Goal: Task Accomplishment & Management: Manage account settings

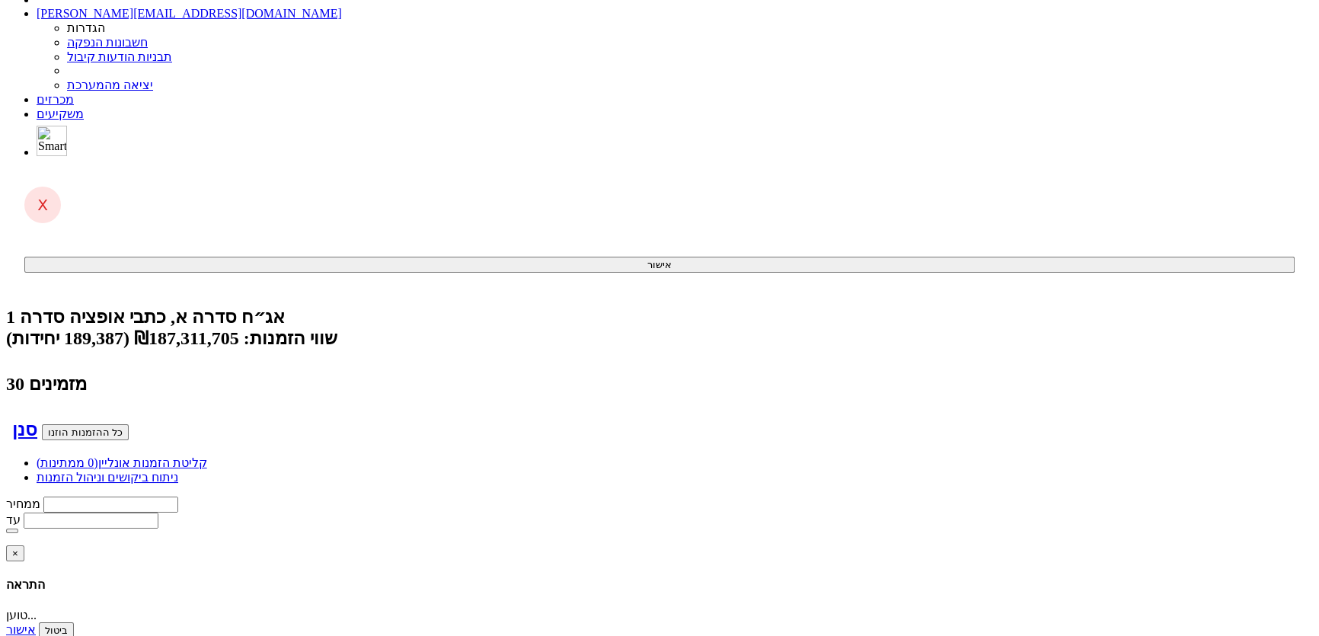
scroll to position [0, -326]
drag, startPoint x: 1270, startPoint y: 332, endPoint x: 1328, endPoint y: 2, distance: 335.0
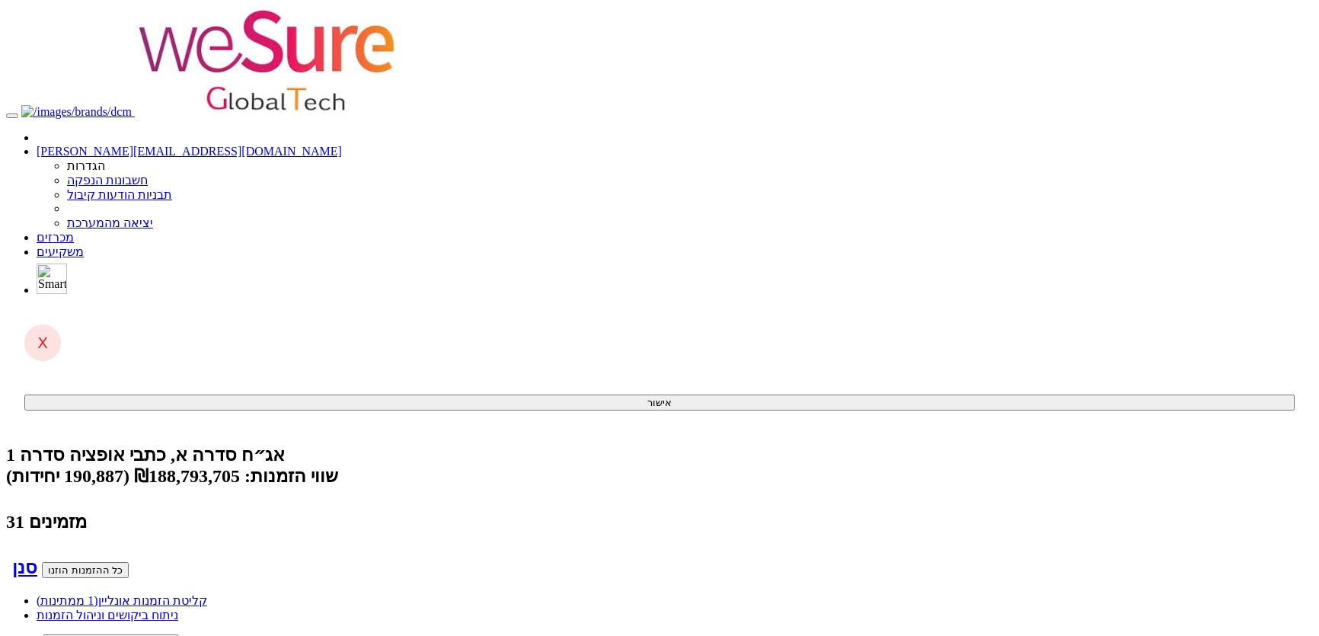
scroll to position [138, 0]
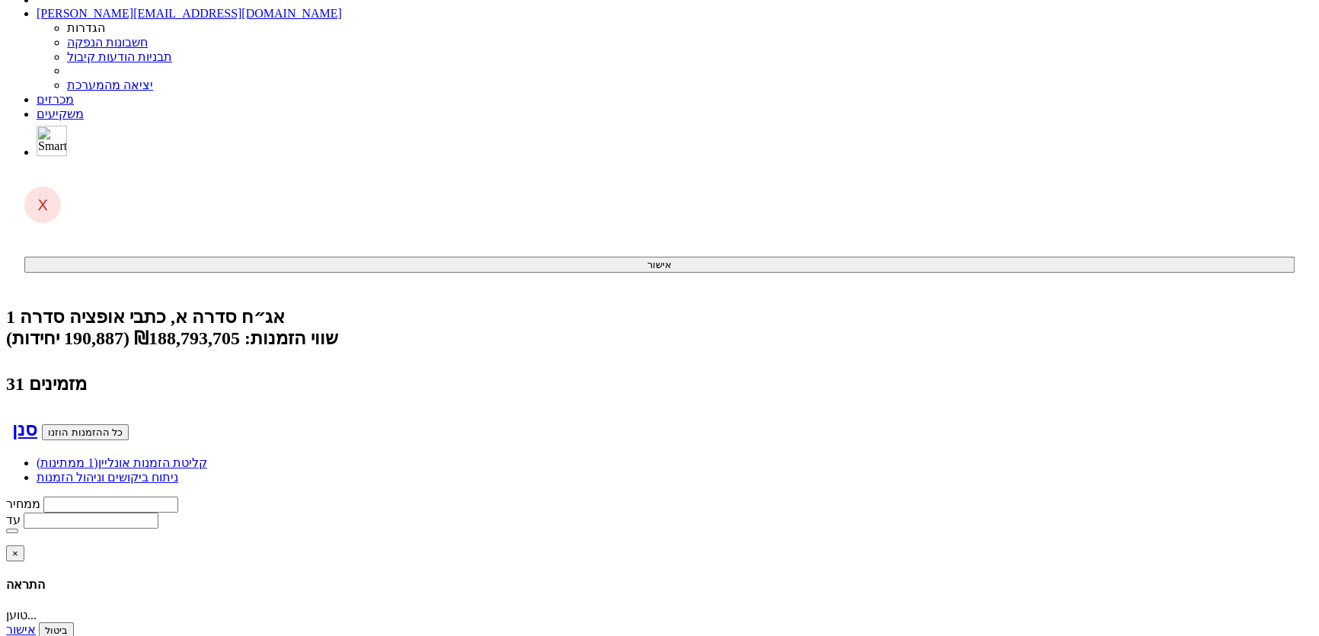
click at [74, 93] on link "מכרזים" at bounding box center [55, 99] width 37 height 13
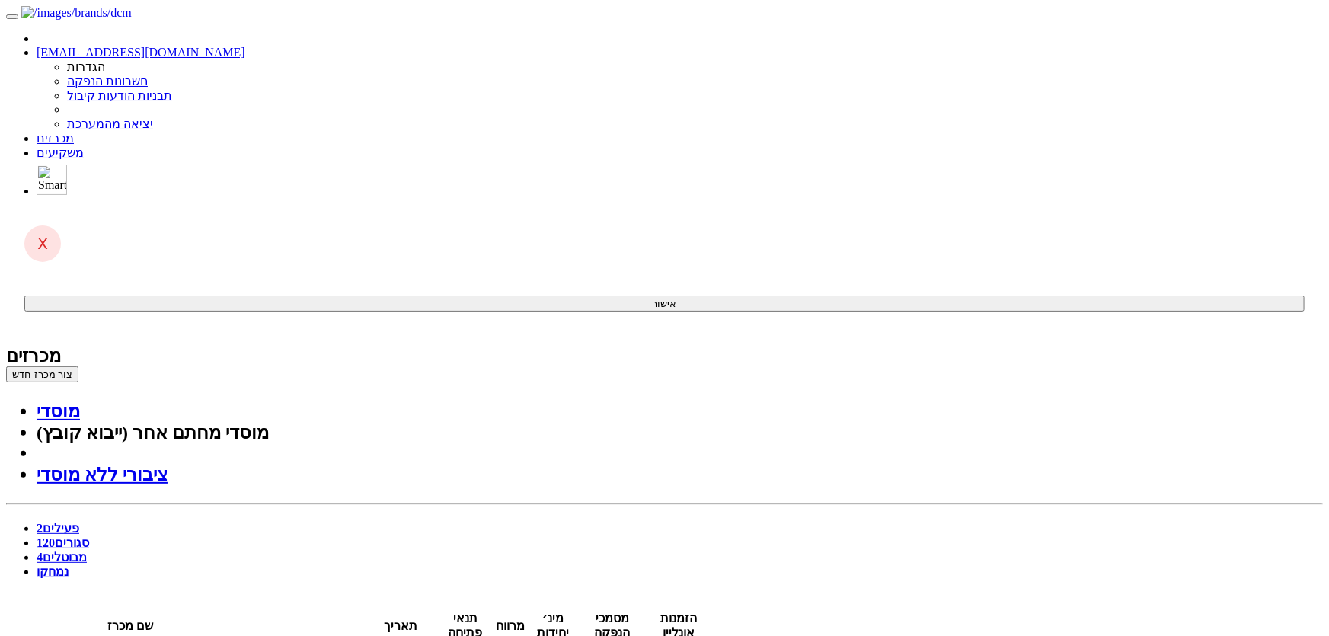
type input "19:30"
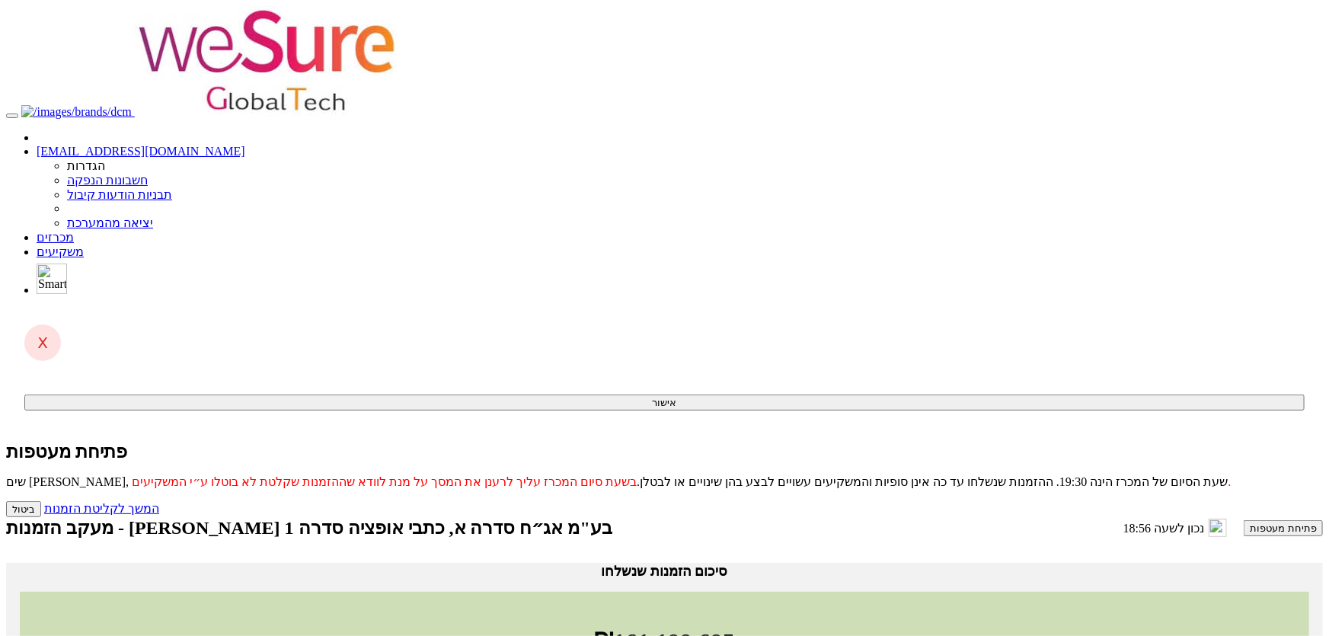
click at [74, 231] on link "מכרזים" at bounding box center [55, 237] width 37 height 13
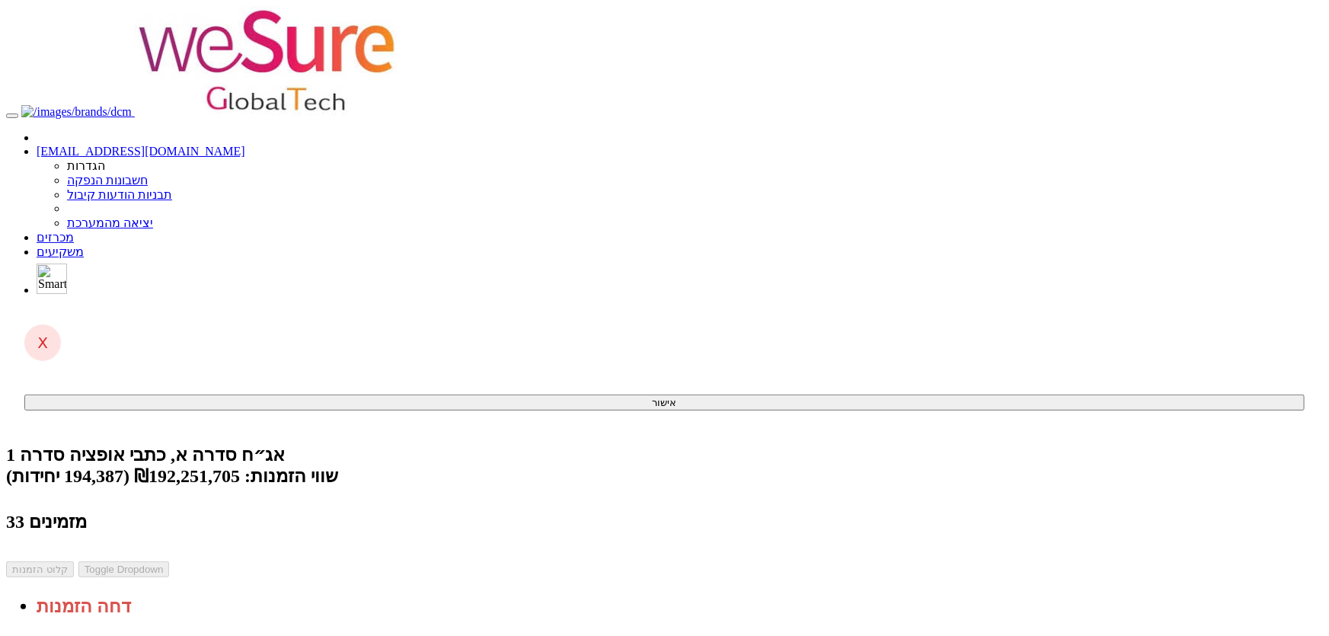
click at [98, 635] on span "(0 ממתינות)" at bounding box center [68, 642] width 62 height 13
click at [622, 465] on div "שווי הזמנות: ₪192,251,705 (194,387 יחידות)" at bounding box center [664, 475] width 1317 height 21
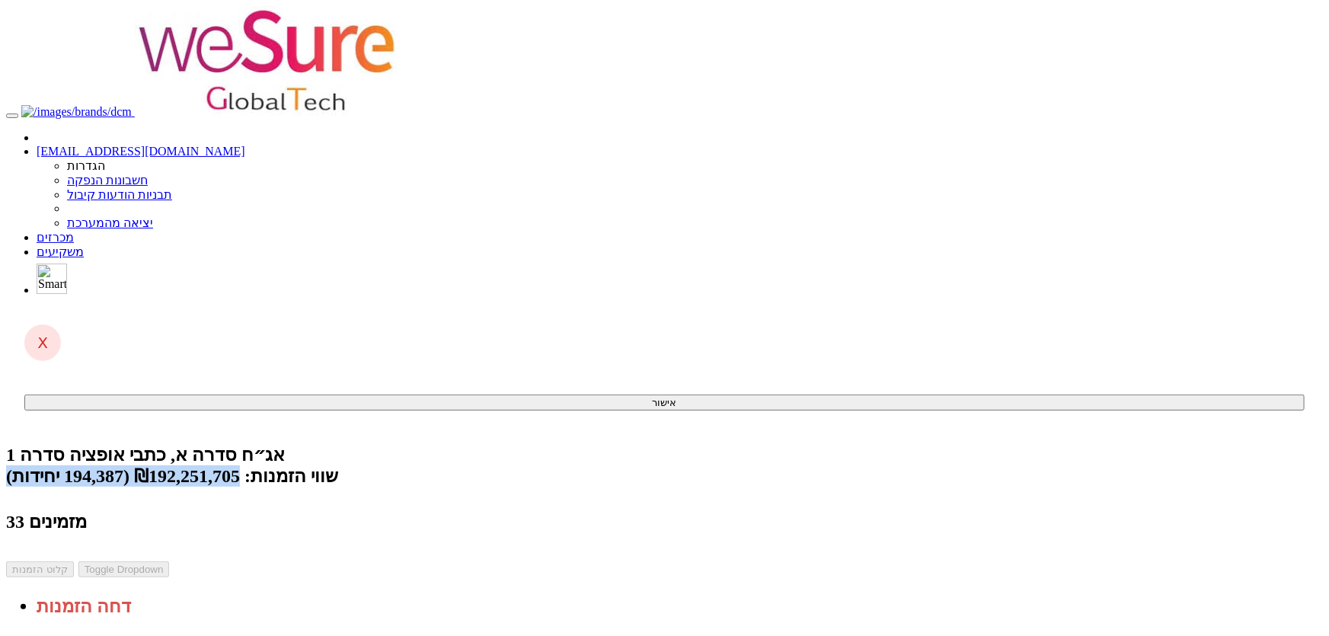
click at [622, 465] on div "שווי הזמנות: ₪192,251,705 (194,387 יחידות)" at bounding box center [664, 475] width 1317 height 21
click at [1226, 115] on body "[EMAIL_ADDRESS][DOMAIN_NAME] הגדרות חשבונות הנפקה תבניות הודעות קיבול" at bounding box center [664, 560] width 1317 height 1108
click at [1213, 108] on body "[EMAIL_ADDRESS][DOMAIN_NAME] הגדרות חשבונות הנפקה תבניות הודעות קיבול" at bounding box center [664, 560] width 1317 height 1108
click at [74, 231] on link "מכרזים" at bounding box center [55, 237] width 37 height 13
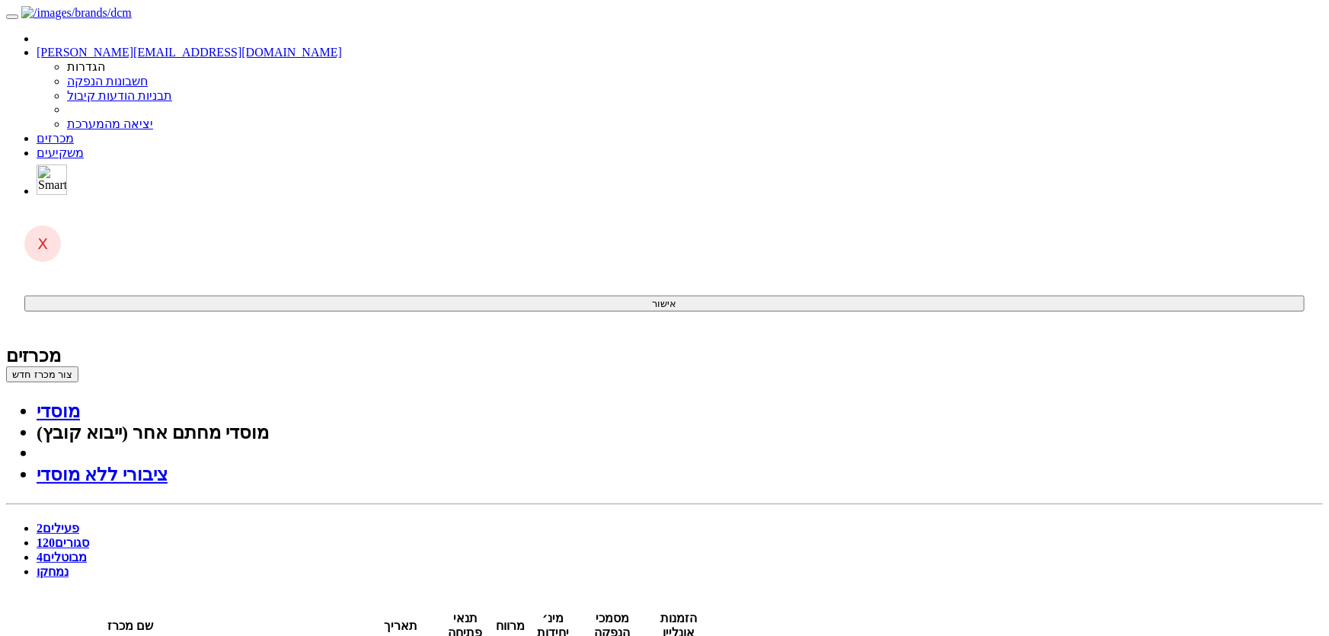
drag, startPoint x: 725, startPoint y: 378, endPoint x: 663, endPoint y: 264, distance: 129.6
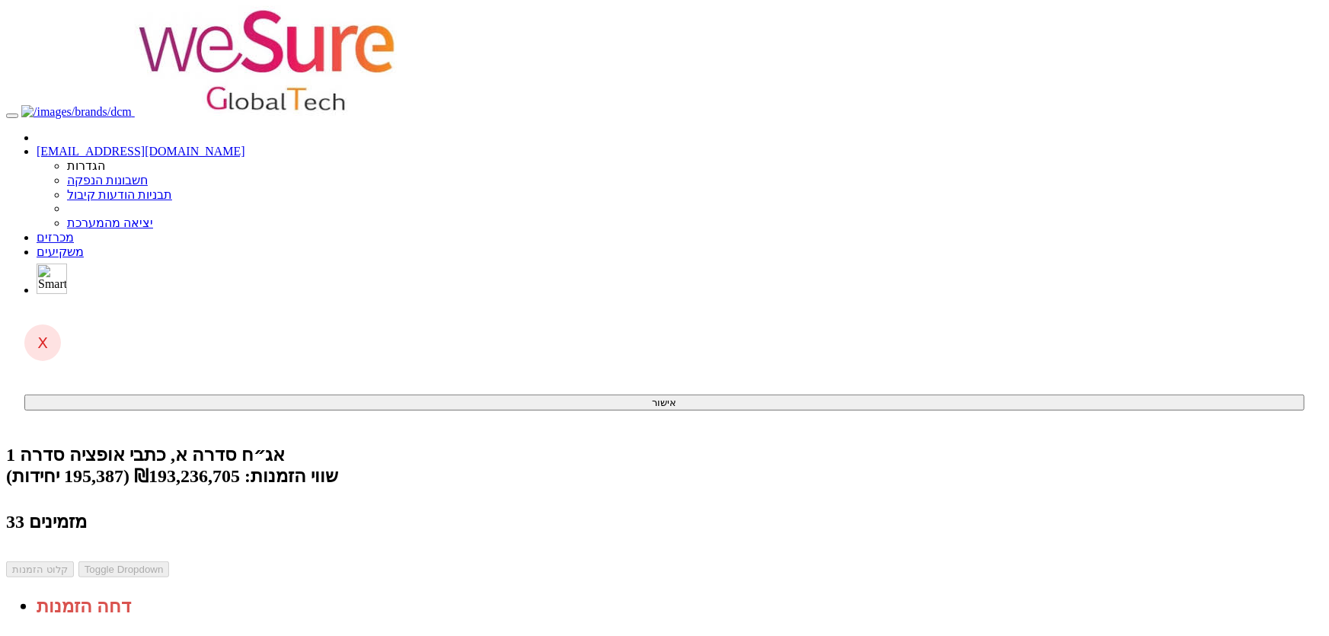
click at [74, 231] on link "מכרזים" at bounding box center [55, 237] width 37 height 13
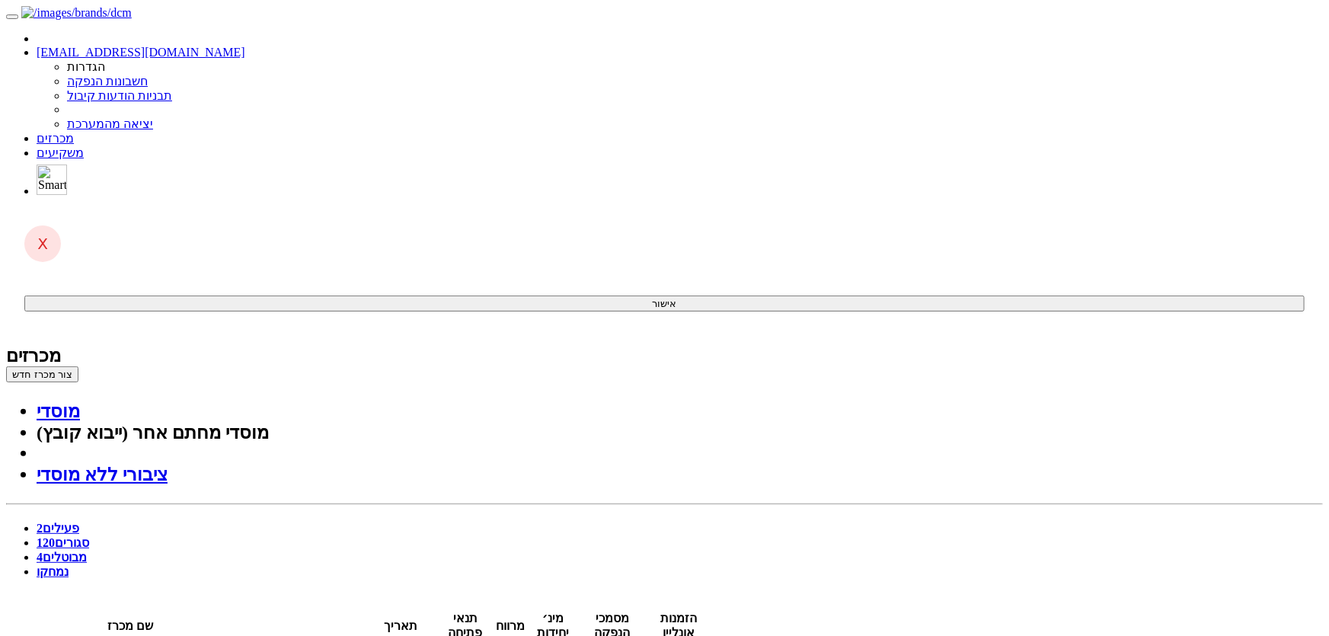
drag, startPoint x: 1169, startPoint y: 174, endPoint x: 1211, endPoint y: 1, distance: 178.7
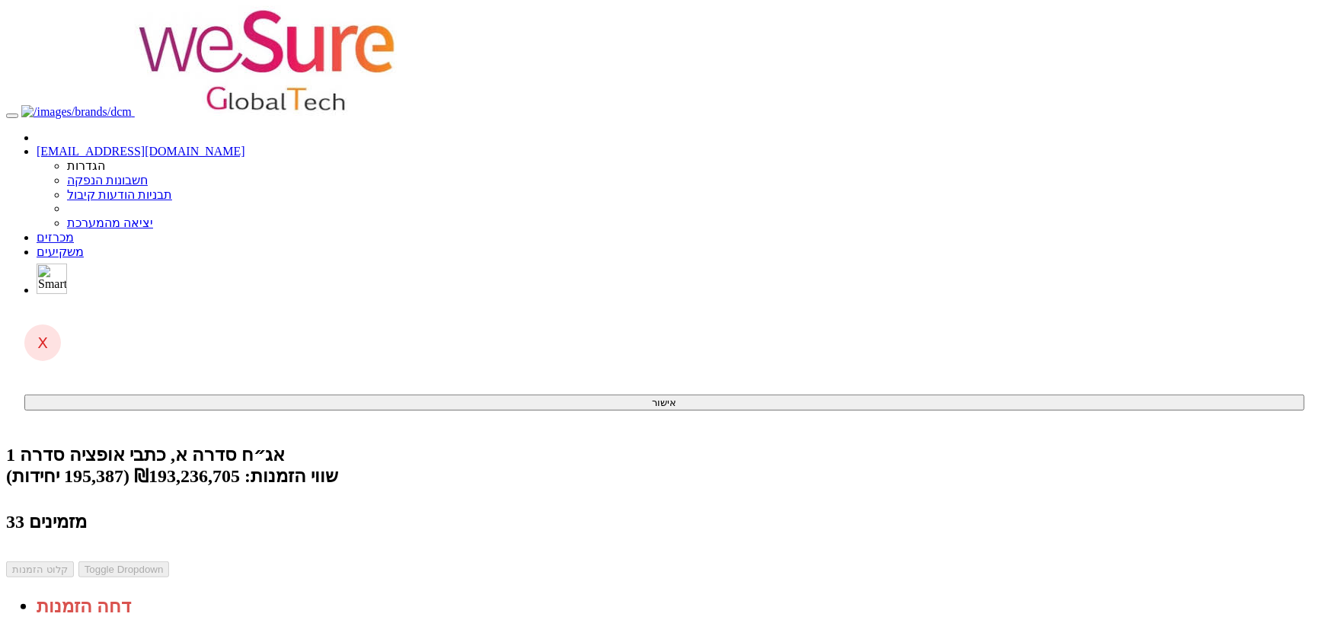
drag, startPoint x: 1232, startPoint y: 168, endPoint x: 1230, endPoint y: 158, distance: 10.9
click at [1232, 168] on body "[EMAIL_ADDRESS][DOMAIN_NAME] הגדרות חשבונות הנפקה תבניות הודעות קיבול" at bounding box center [664, 560] width 1317 height 1108
drag, startPoint x: 1303, startPoint y: 291, endPoint x: 1106, endPoint y: 85, distance: 285.0
click at [1303, 291] on body "[EMAIL_ADDRESS][DOMAIN_NAME] הגדרות חשבונות הנפקה תבניות הודעות קיבול" at bounding box center [664, 560] width 1317 height 1108
click at [74, 231] on span at bounding box center [74, 237] width 0 height 13
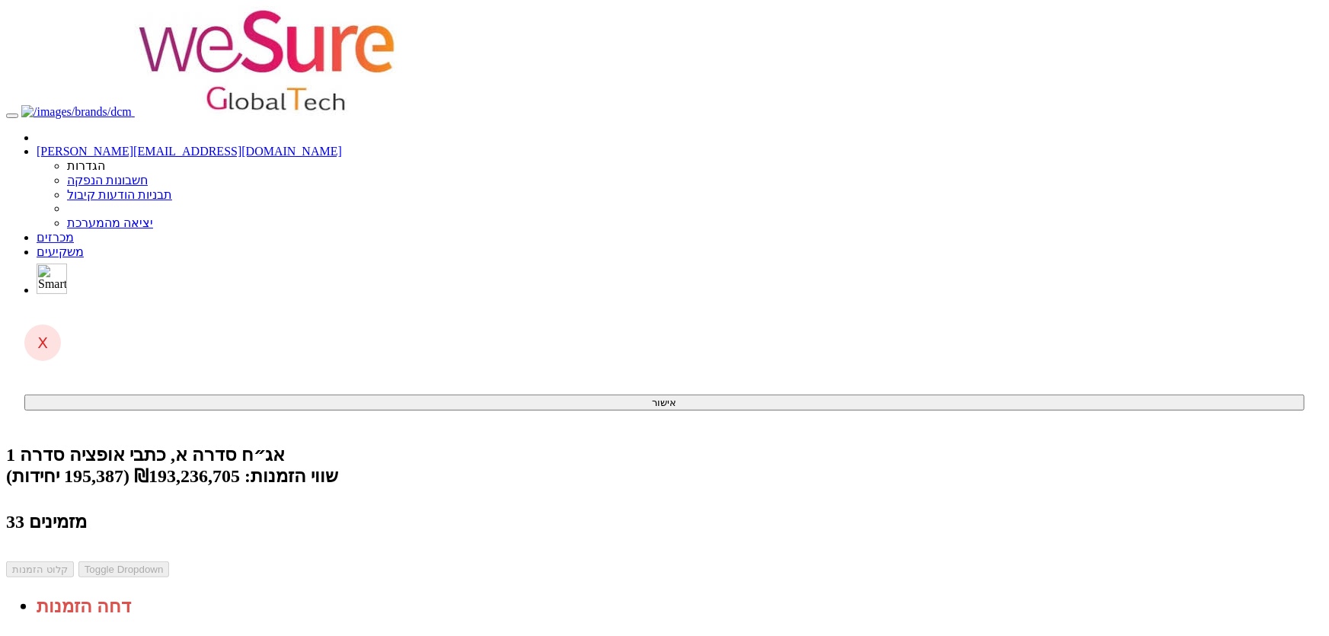
click at [74, 231] on link "מכרזים" at bounding box center [55, 237] width 37 height 13
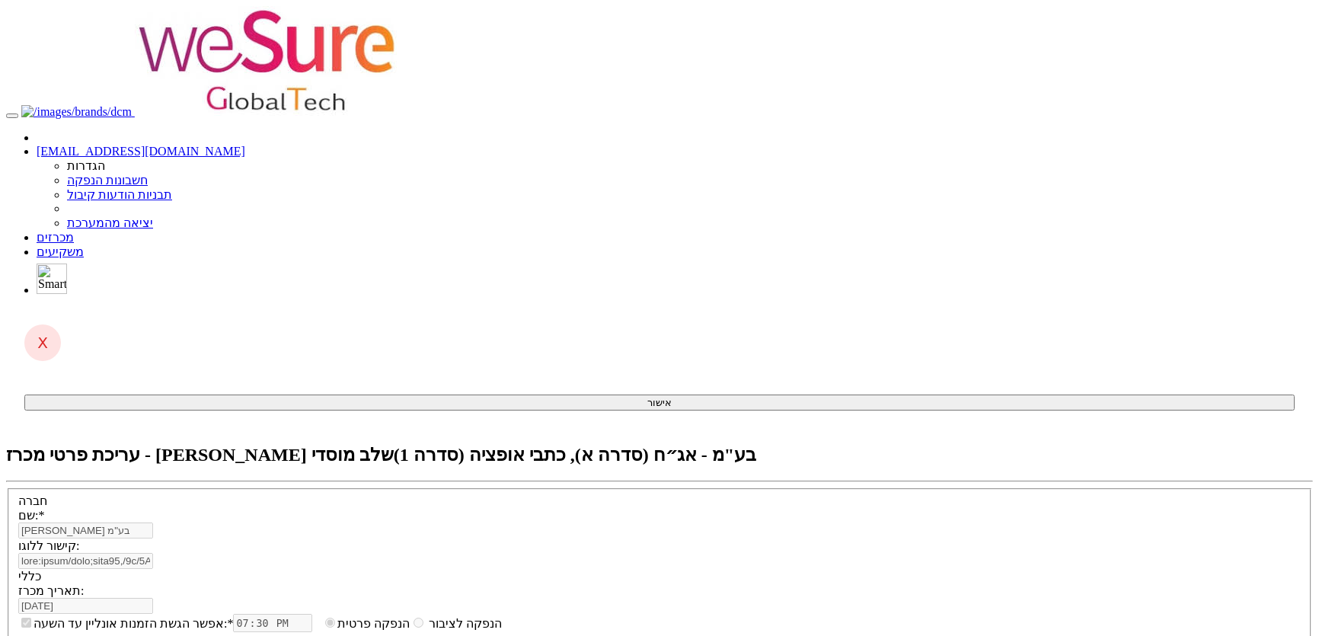
select select "כתבי אופציה"
click at [74, 231] on link "מכרזים" at bounding box center [55, 237] width 37 height 13
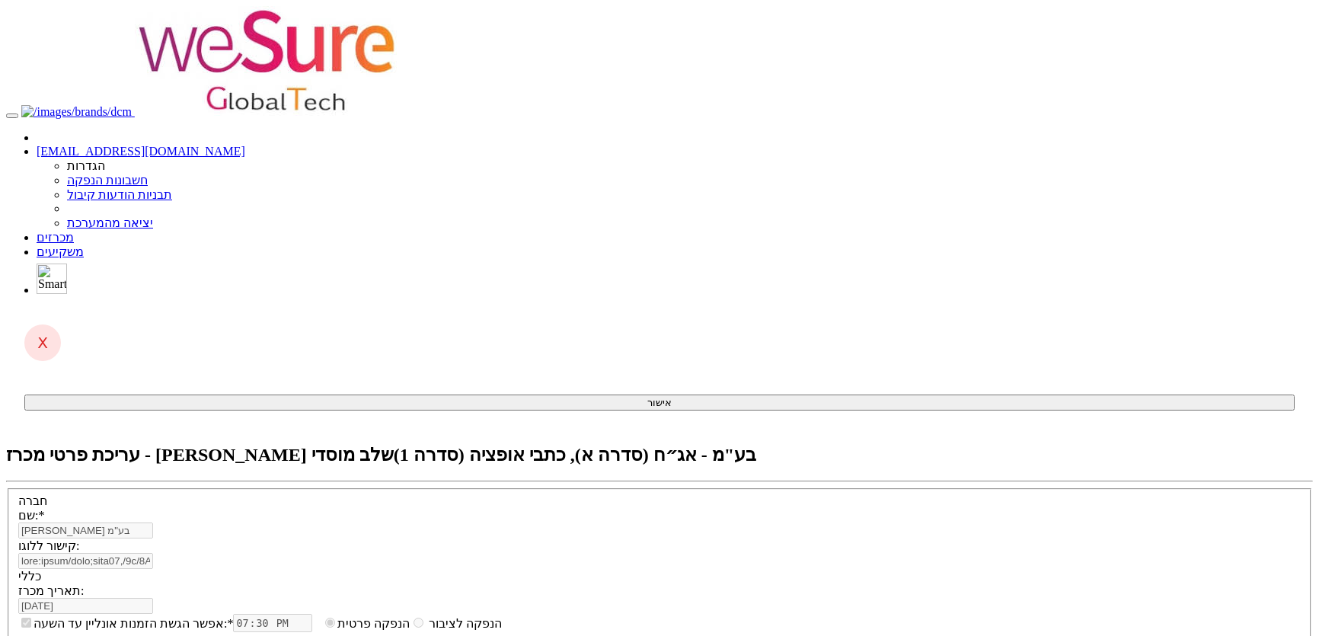
select select "כתבי אופציה"
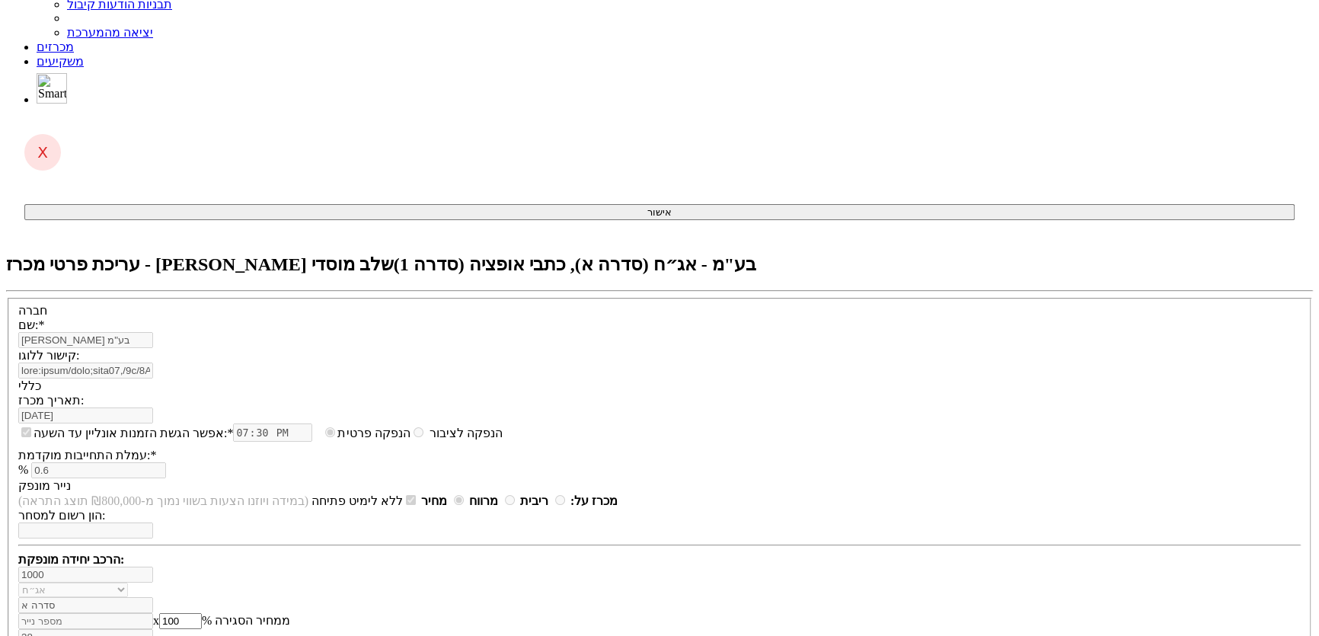
scroll to position [207, 0]
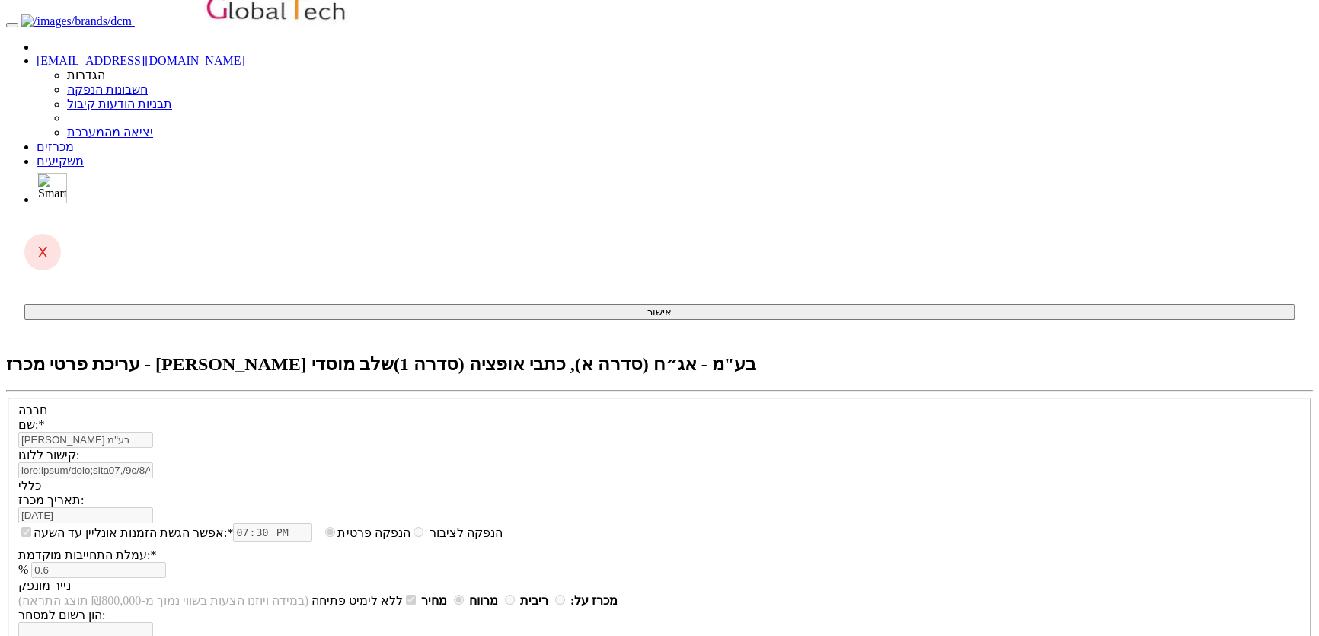
scroll to position [0, 0]
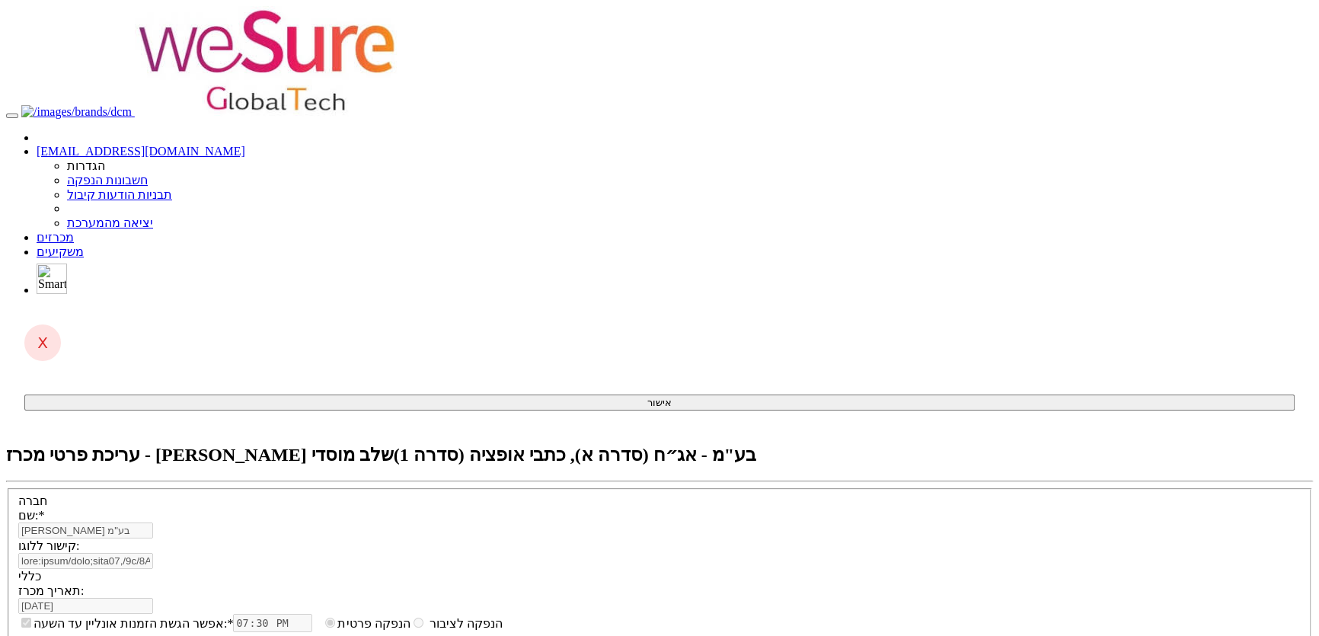
click at [74, 231] on link "מכרזים" at bounding box center [55, 237] width 37 height 13
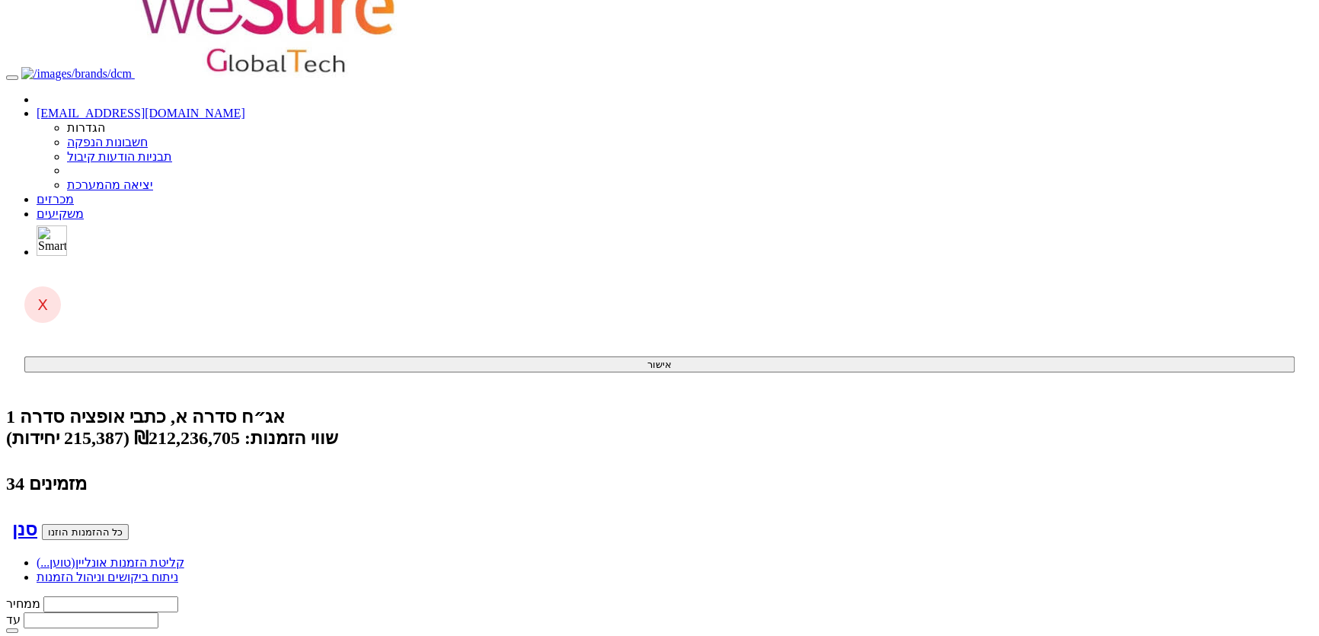
scroll to position [69, 0]
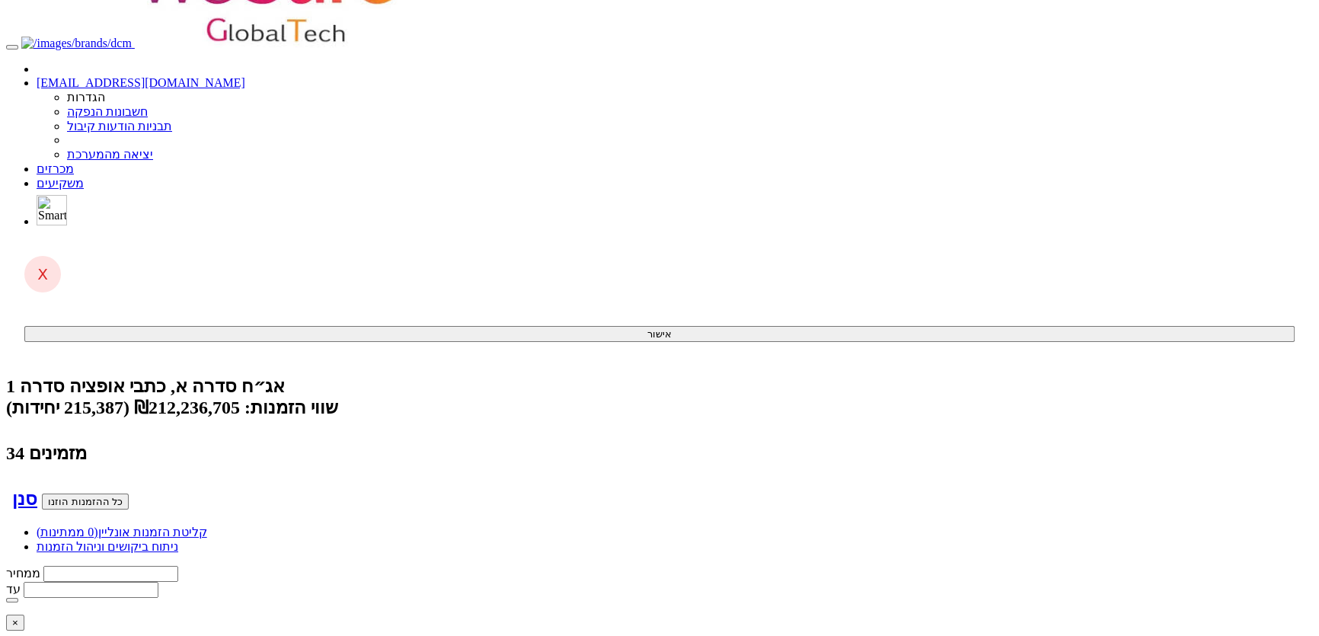
click at [74, 162] on span at bounding box center [74, 168] width 0 height 13
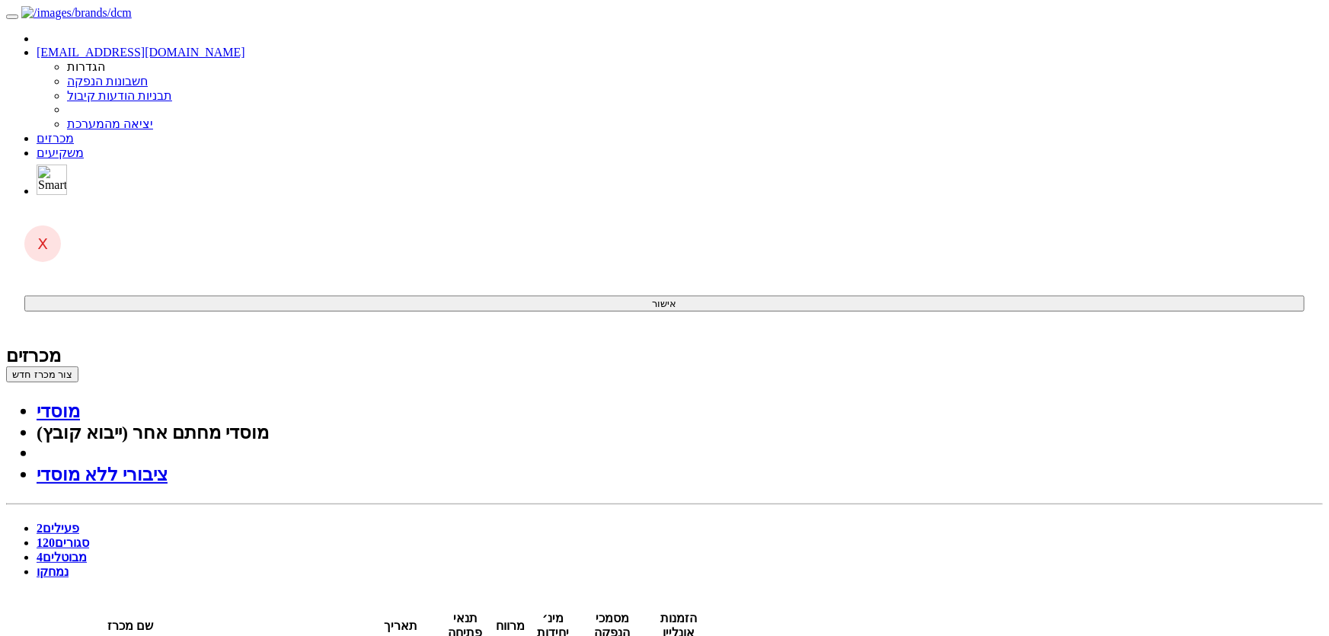
drag, startPoint x: 810, startPoint y: 408, endPoint x: 807, endPoint y: 386, distance: 22.3
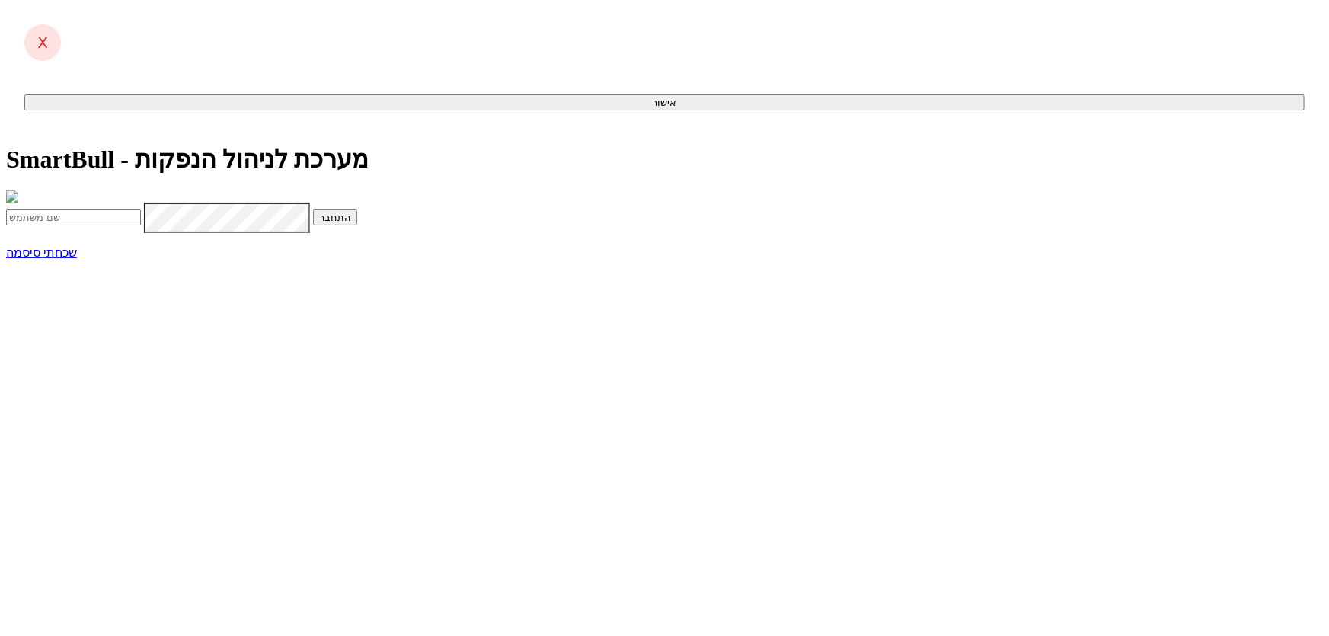
type input "[PERSON_NAME][EMAIL_ADDRESS][DOMAIN_NAME]"
click at [351, 223] on span "submit" at bounding box center [351, 217] width 0 height 11
click at [141, 257] on input "text" at bounding box center [73, 249] width 135 height 16
type input "731934"
click at [144, 241] on button "התחבר" at bounding box center [166, 249] width 44 height 16
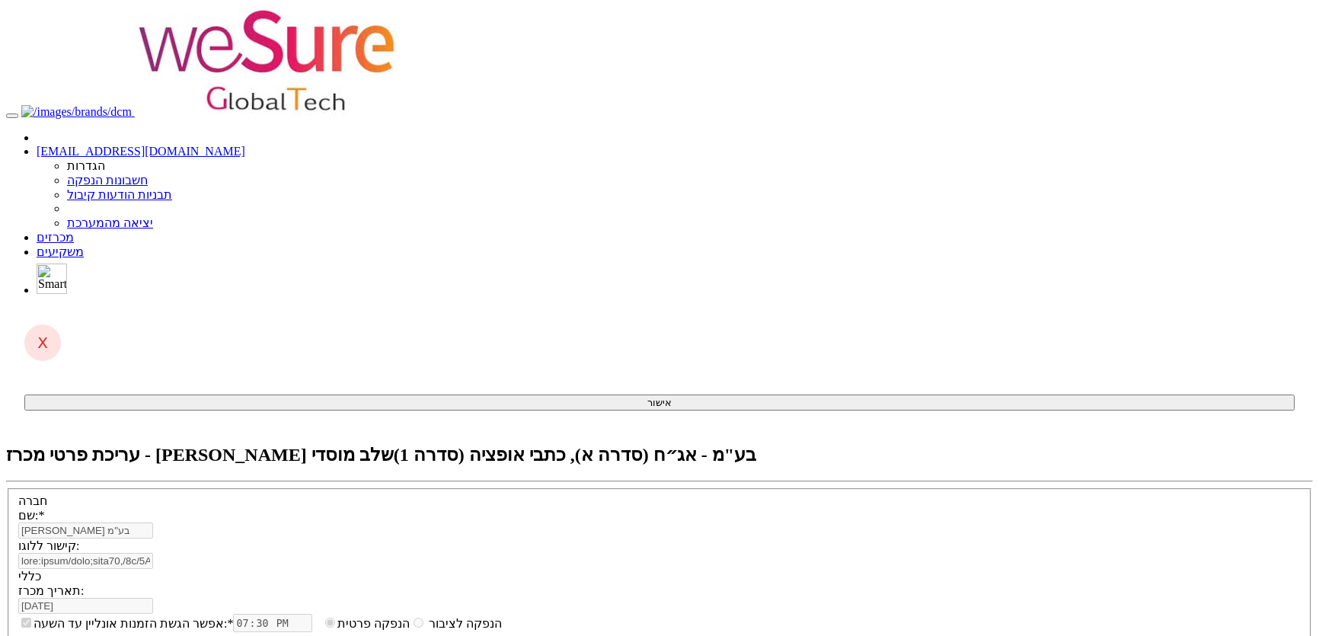
select select "כתבי אופציה"
type input "3.86"
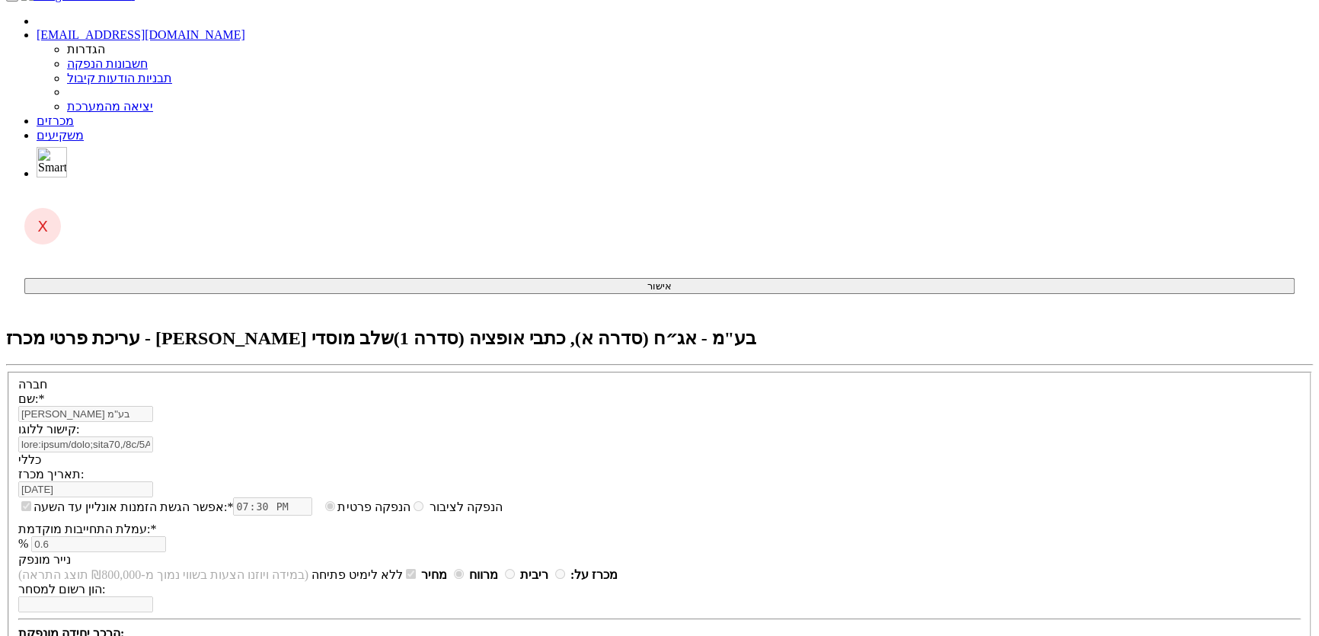
scroll to position [138, 0]
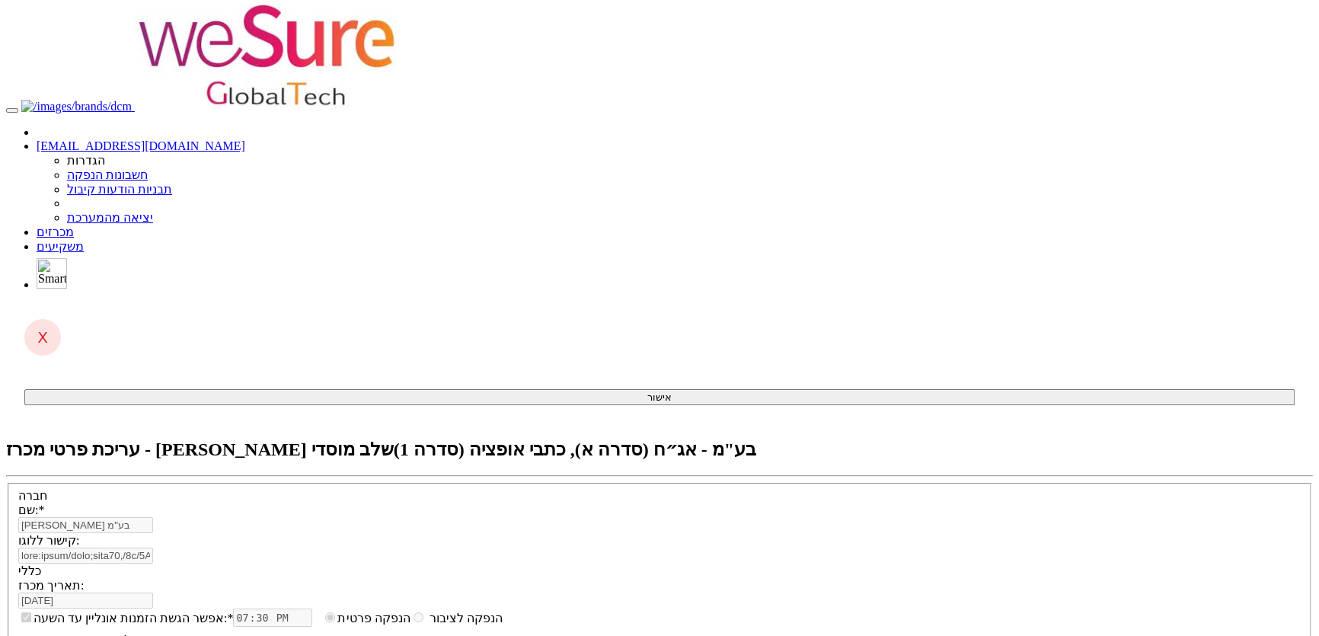
scroll to position [0, 0]
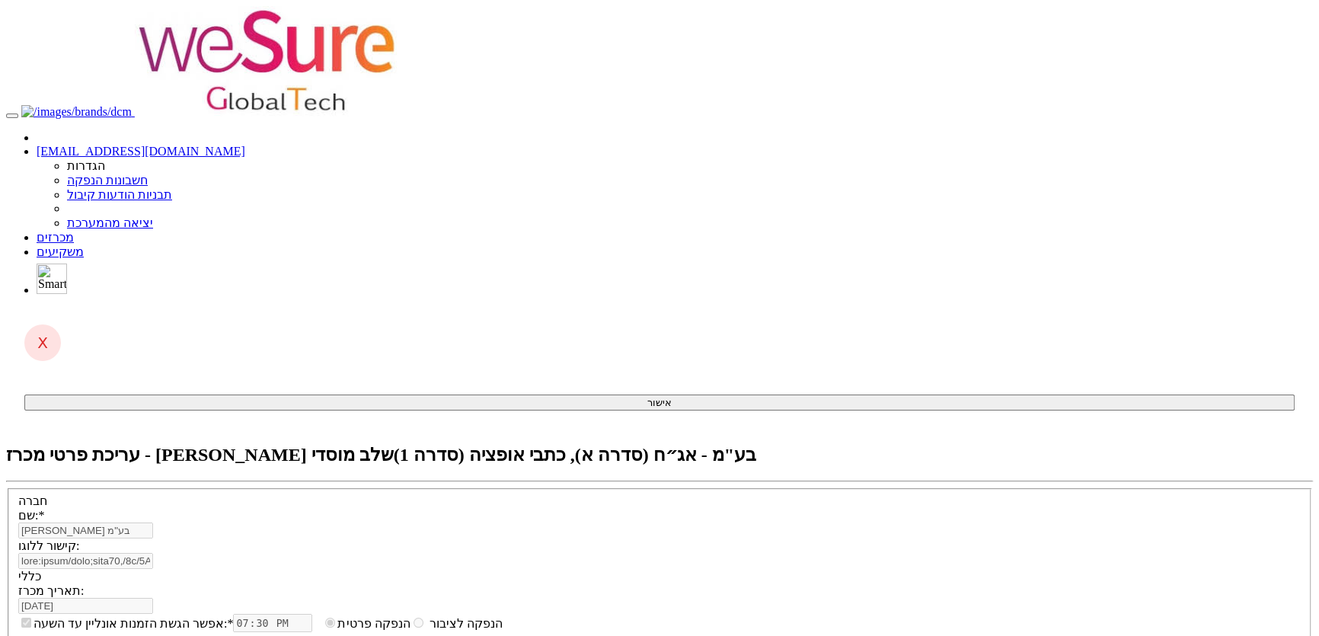
click at [74, 231] on link "מכרזים" at bounding box center [55, 237] width 37 height 13
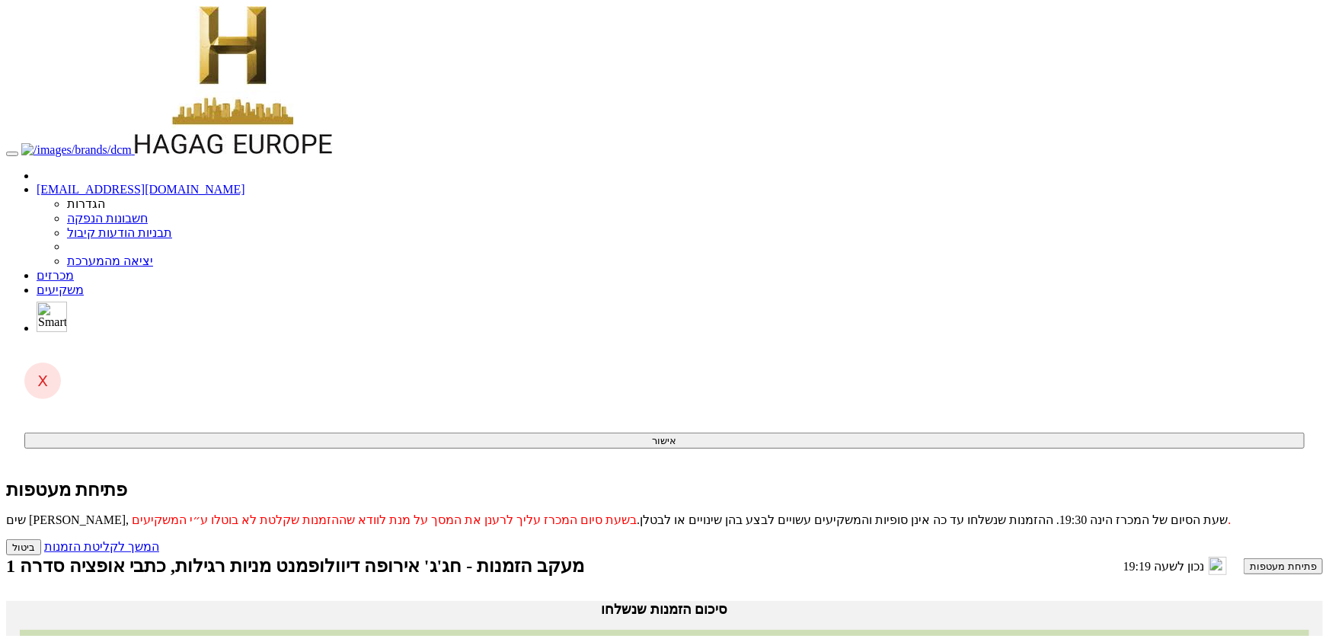
click at [74, 269] on link "מכרזים" at bounding box center [55, 275] width 37 height 13
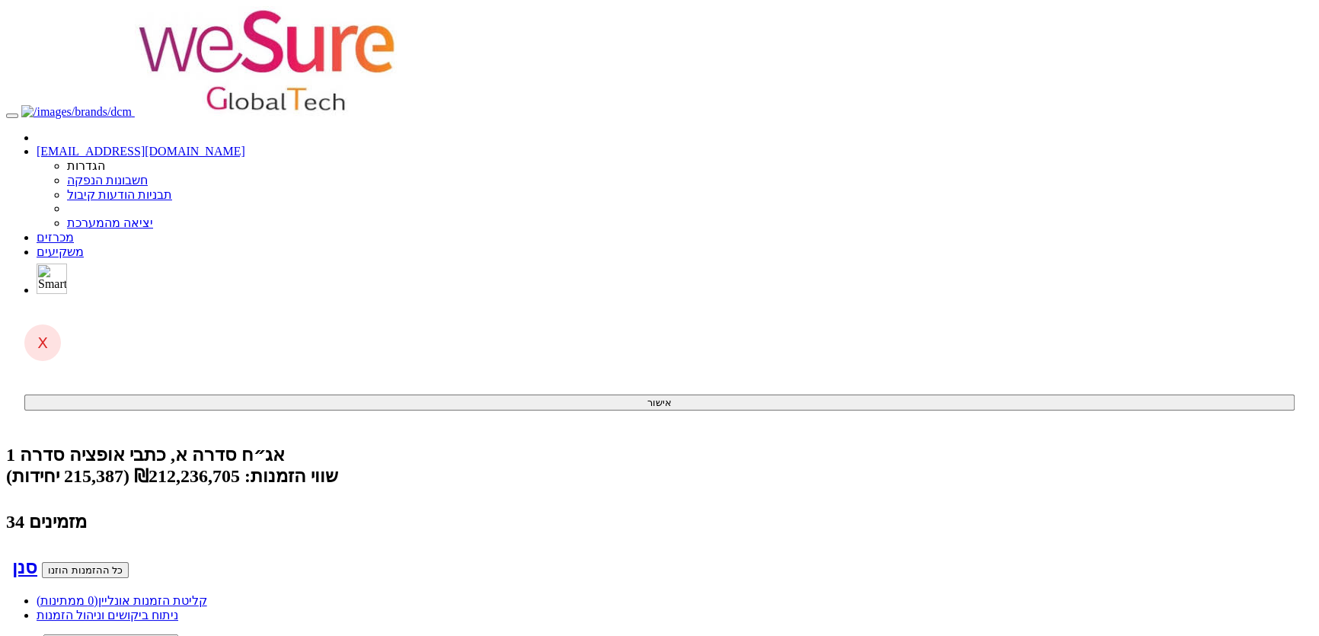
scroll to position [0, -493]
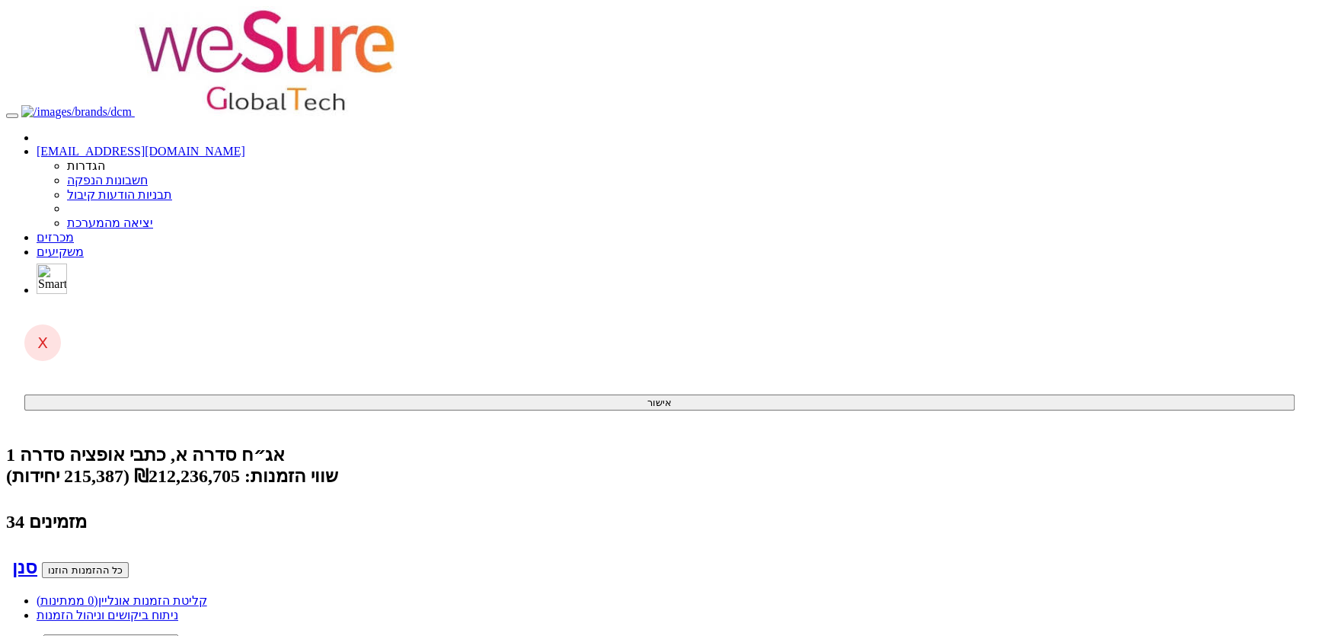
click at [74, 231] on link "מכרזים" at bounding box center [55, 237] width 37 height 13
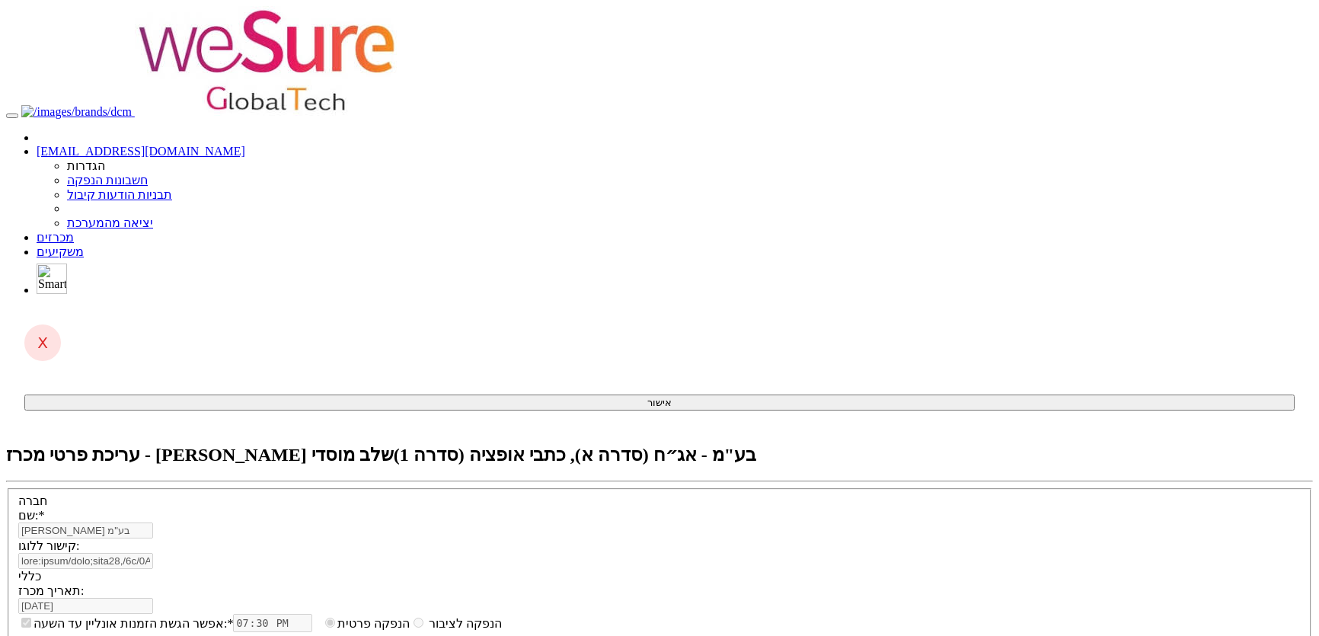
select select "כתבי אופציה"
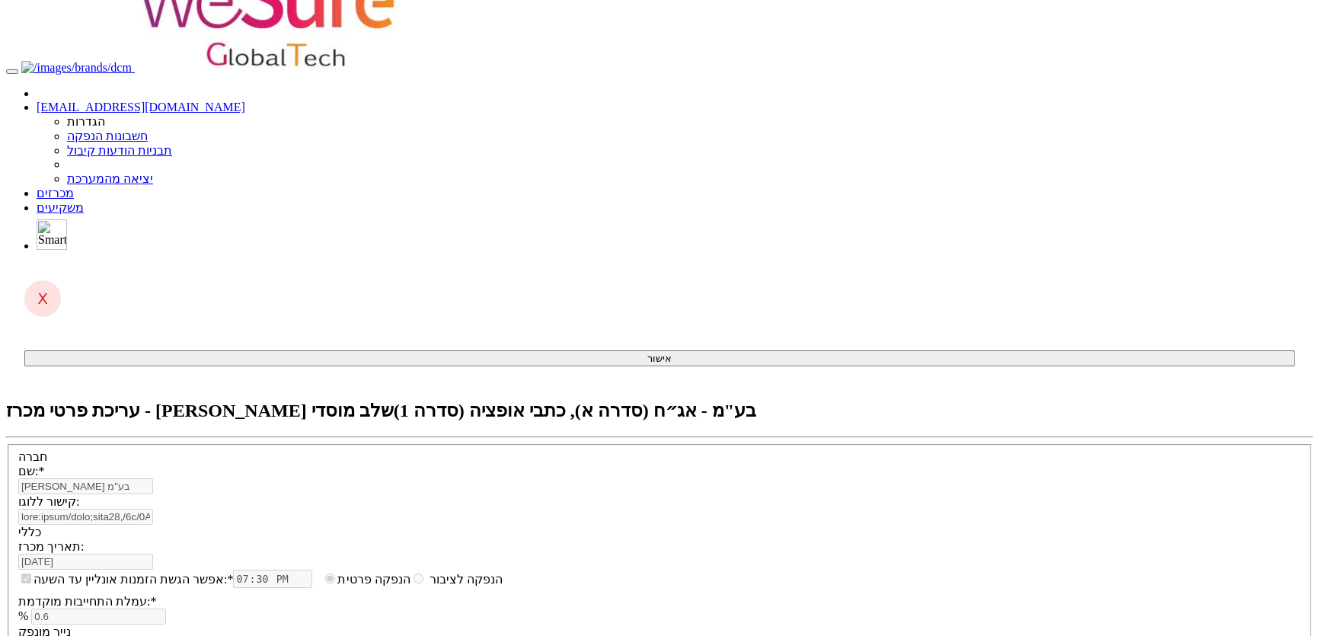
scroll to position [69, 0]
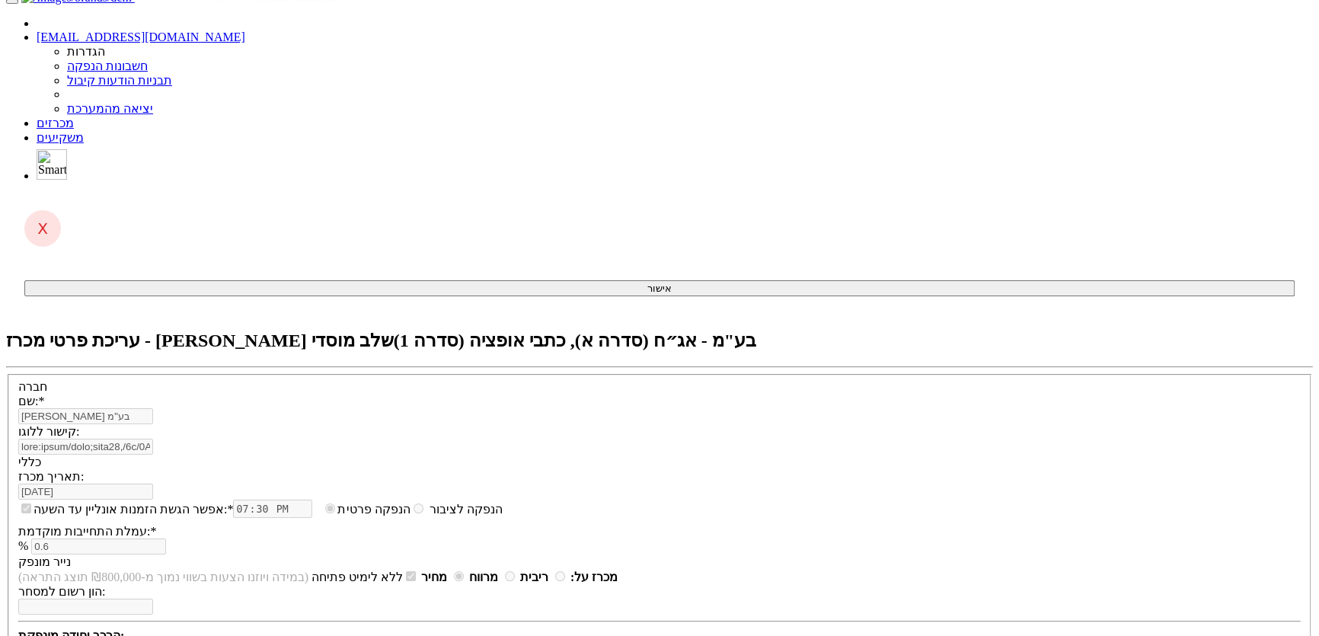
scroll to position [138, 0]
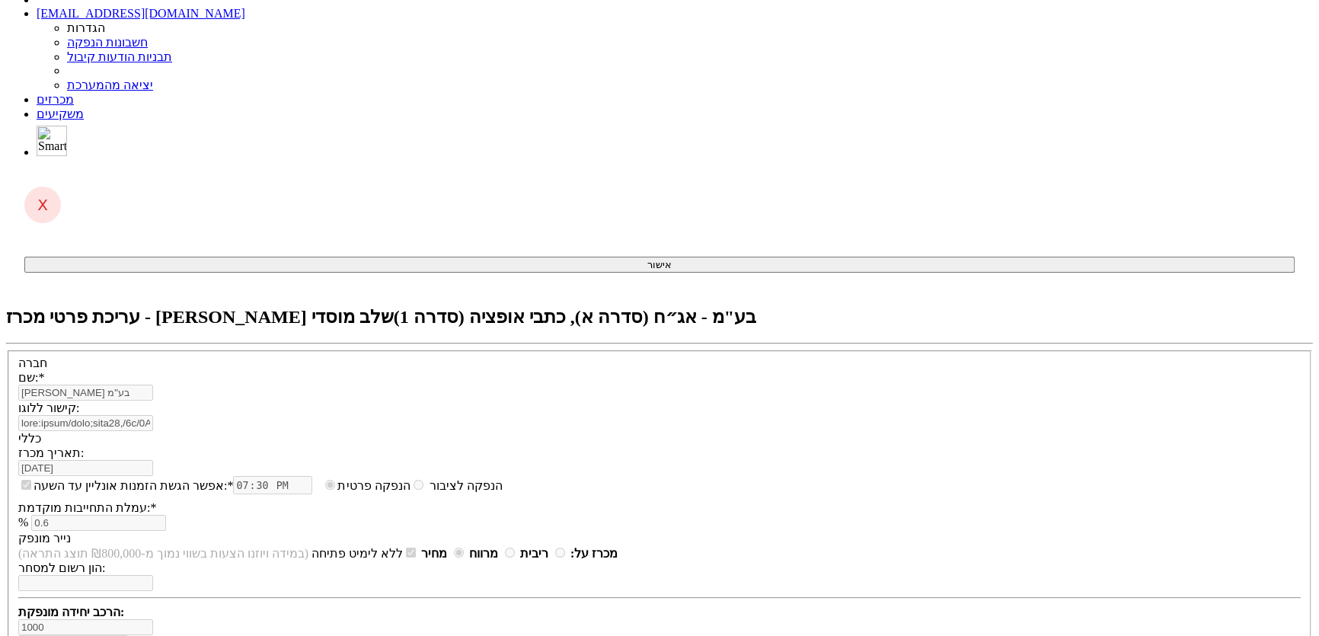
type input "3.86"
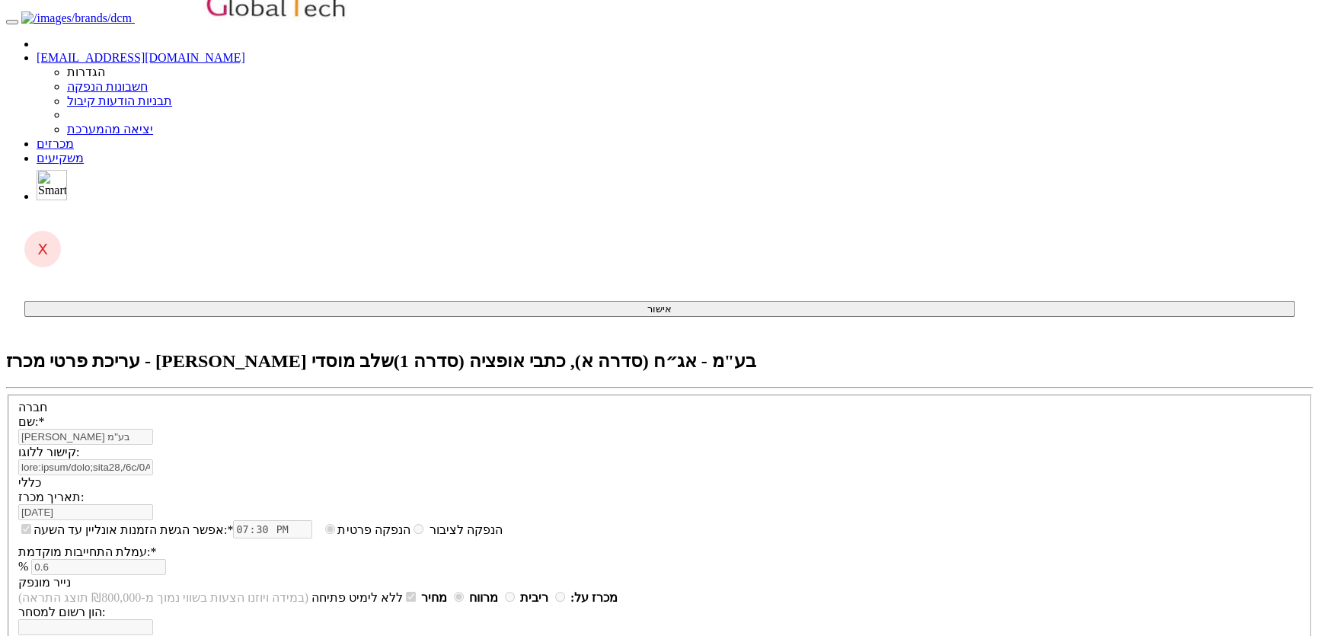
scroll to position [277, 0]
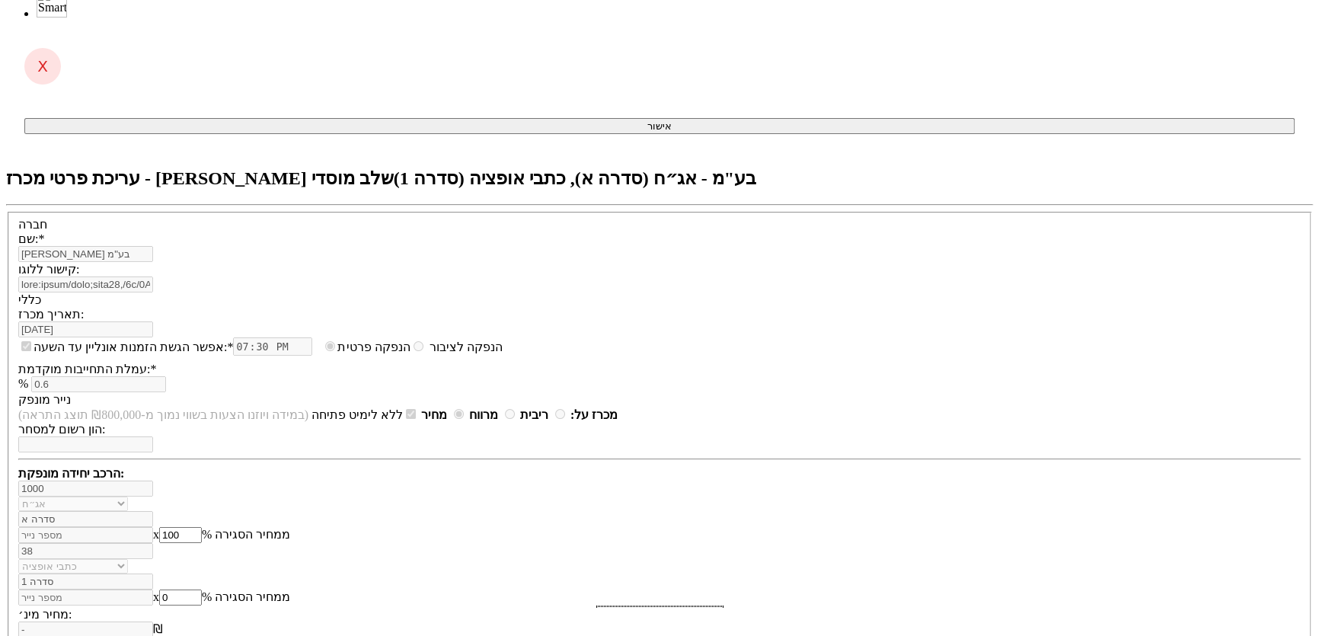
click at [1201, 231] on body "idom@dcapital.co.il הגדרות חשבונות הנפקה תבניות הודעות קיבול" at bounding box center [659, 591] width 1307 height 1722
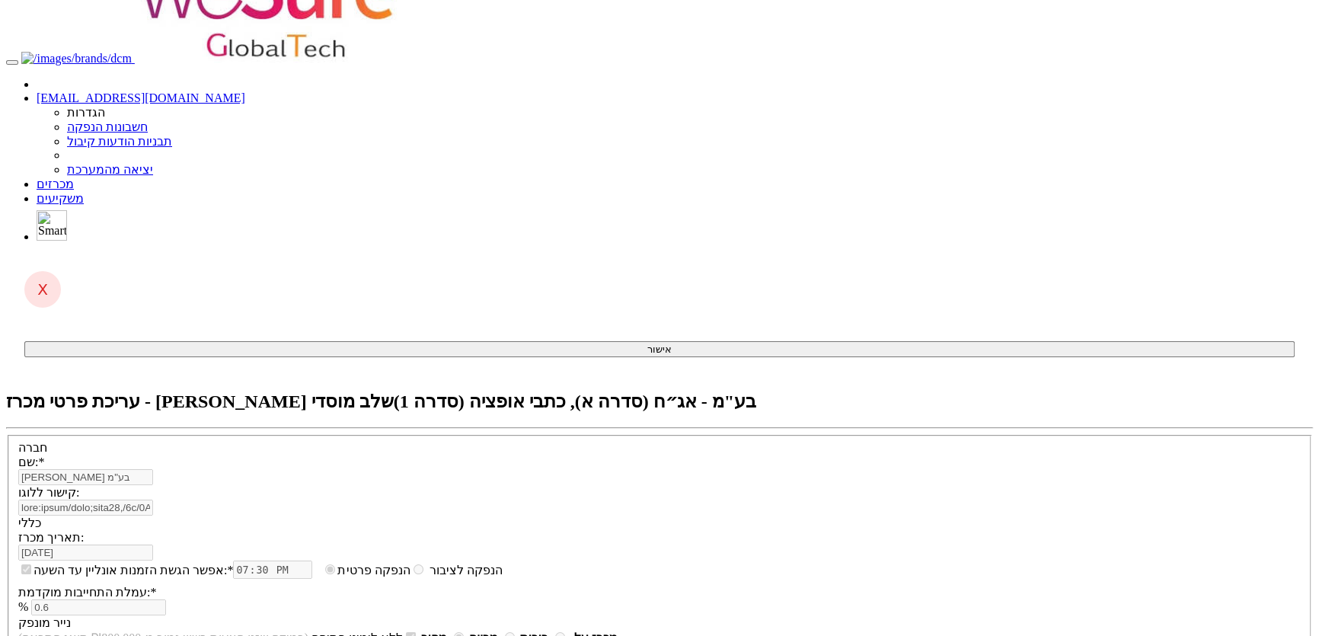
scroll to position [0, 0]
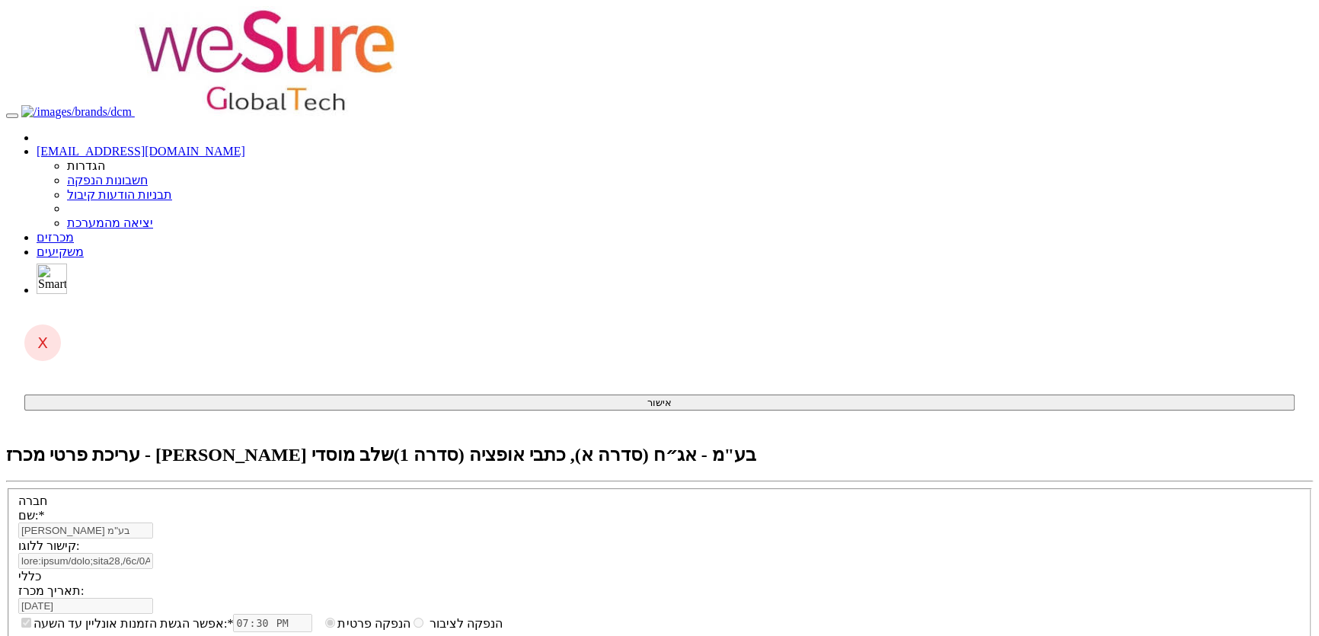
click at [74, 231] on span at bounding box center [74, 237] width 0 height 13
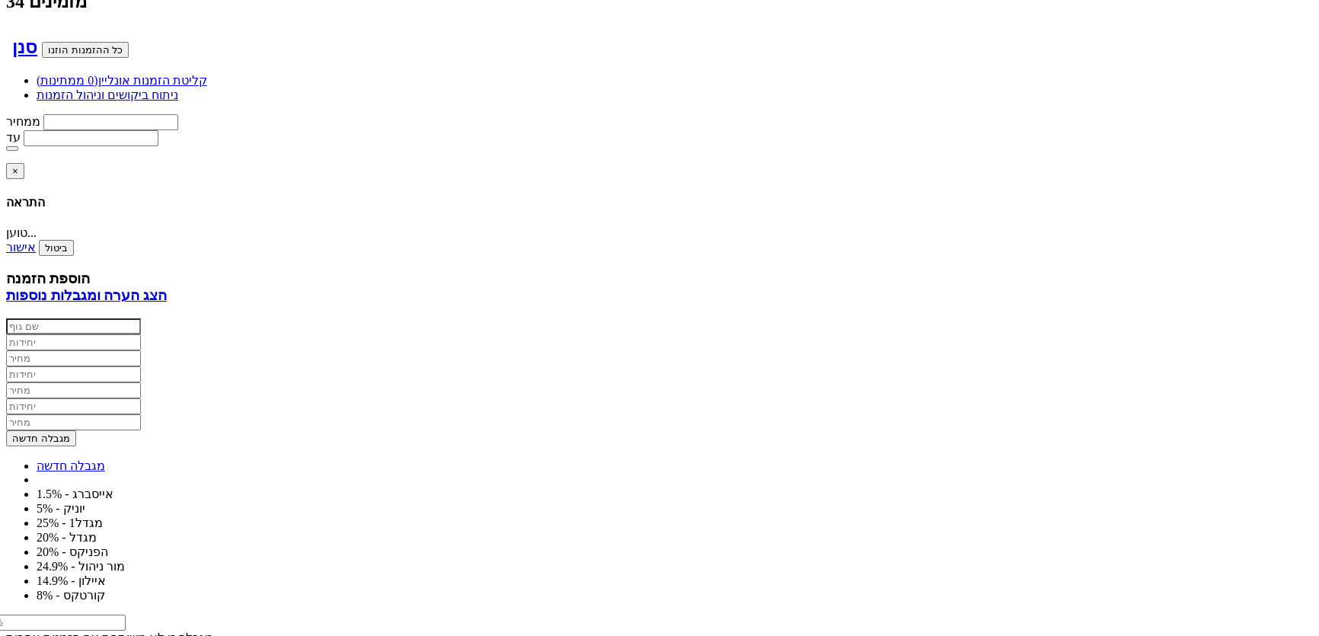
scroll to position [554, 0]
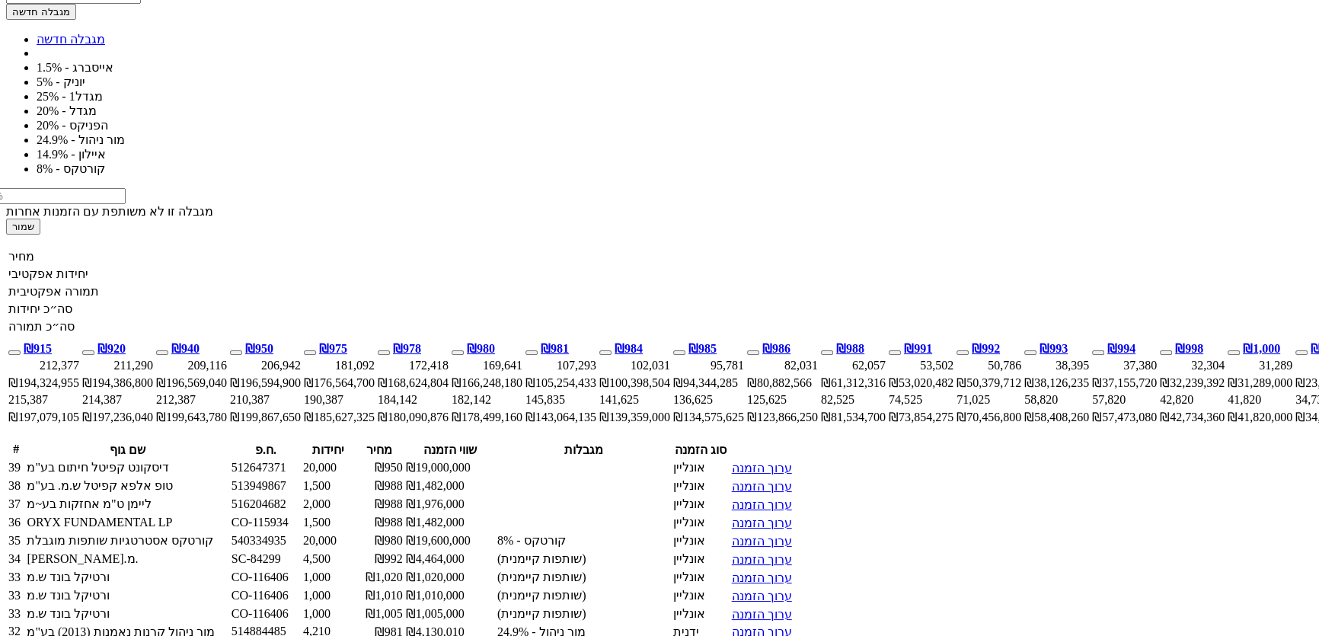
scroll to position [969, 0]
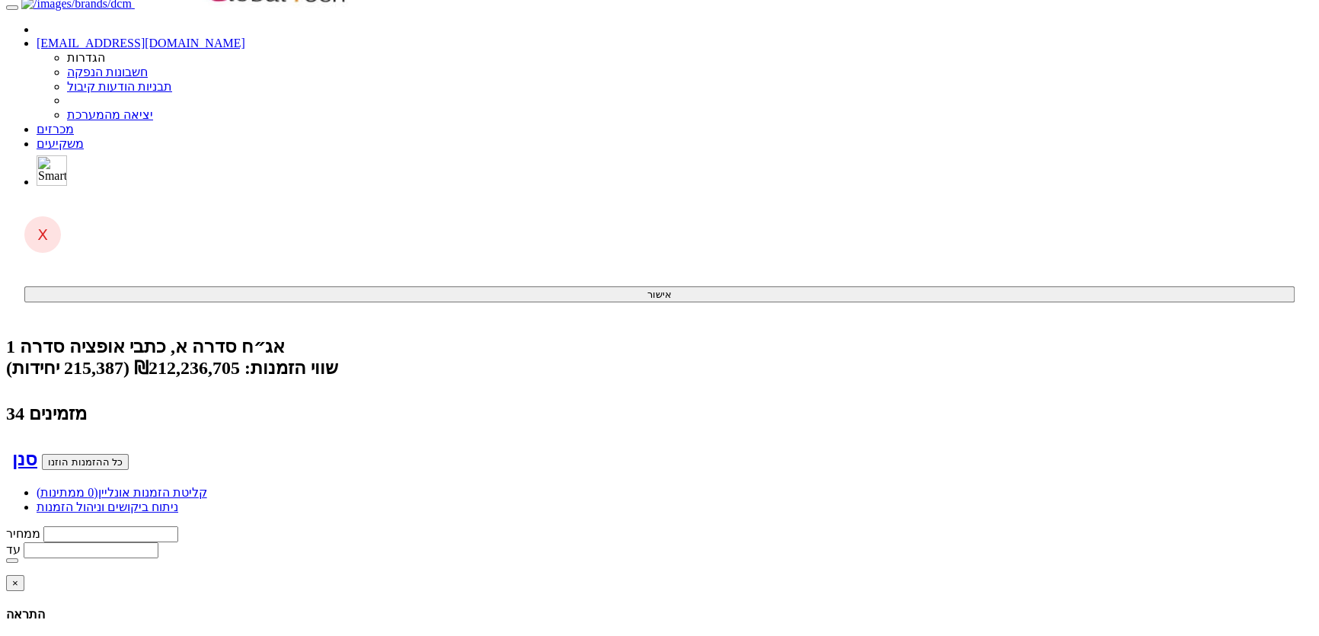
scroll to position [0, 0]
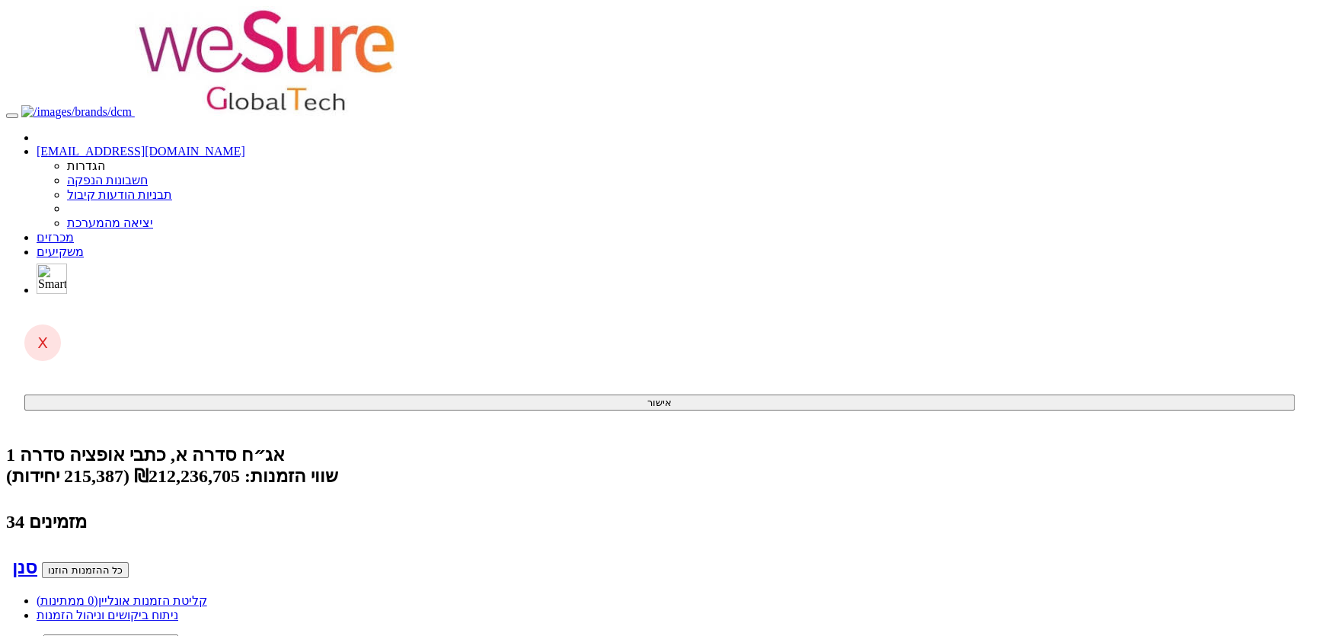
drag, startPoint x: 1188, startPoint y: 250, endPoint x: 1173, endPoint y: 165, distance: 85.9
click at [74, 231] on link "מכרזים" at bounding box center [55, 237] width 37 height 13
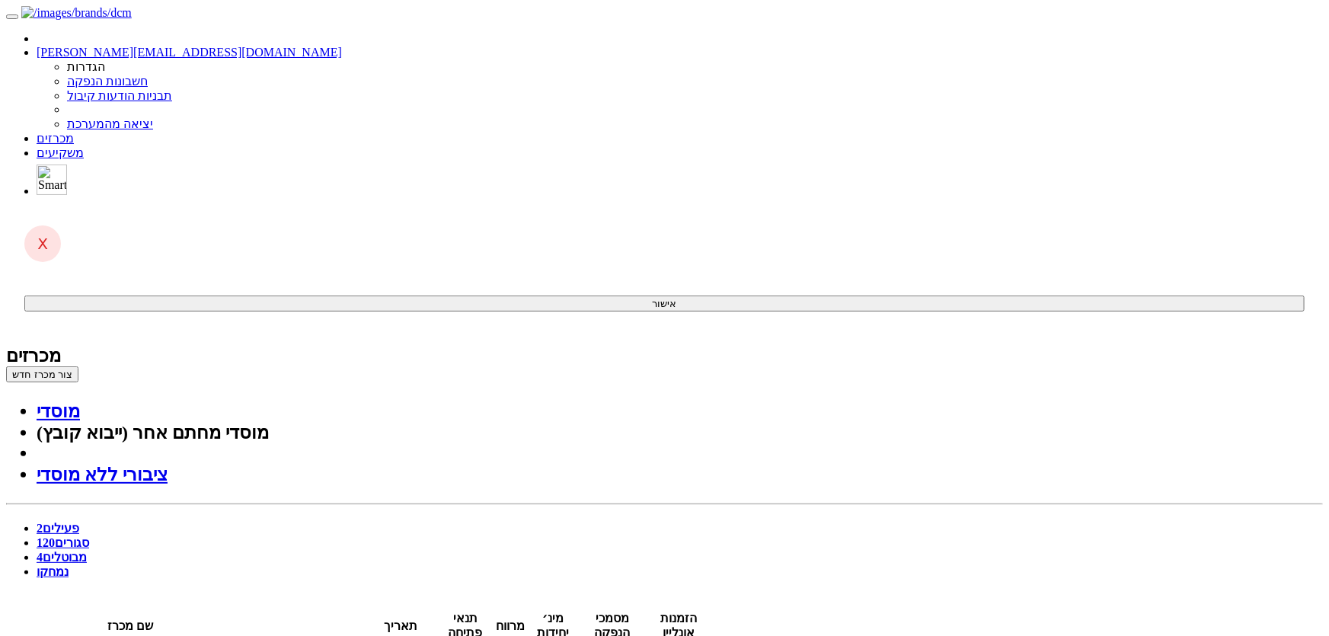
drag, startPoint x: 652, startPoint y: 454, endPoint x: 644, endPoint y: 396, distance: 58.4
drag, startPoint x: 815, startPoint y: 389, endPoint x: 792, endPoint y: 281, distance: 110.6
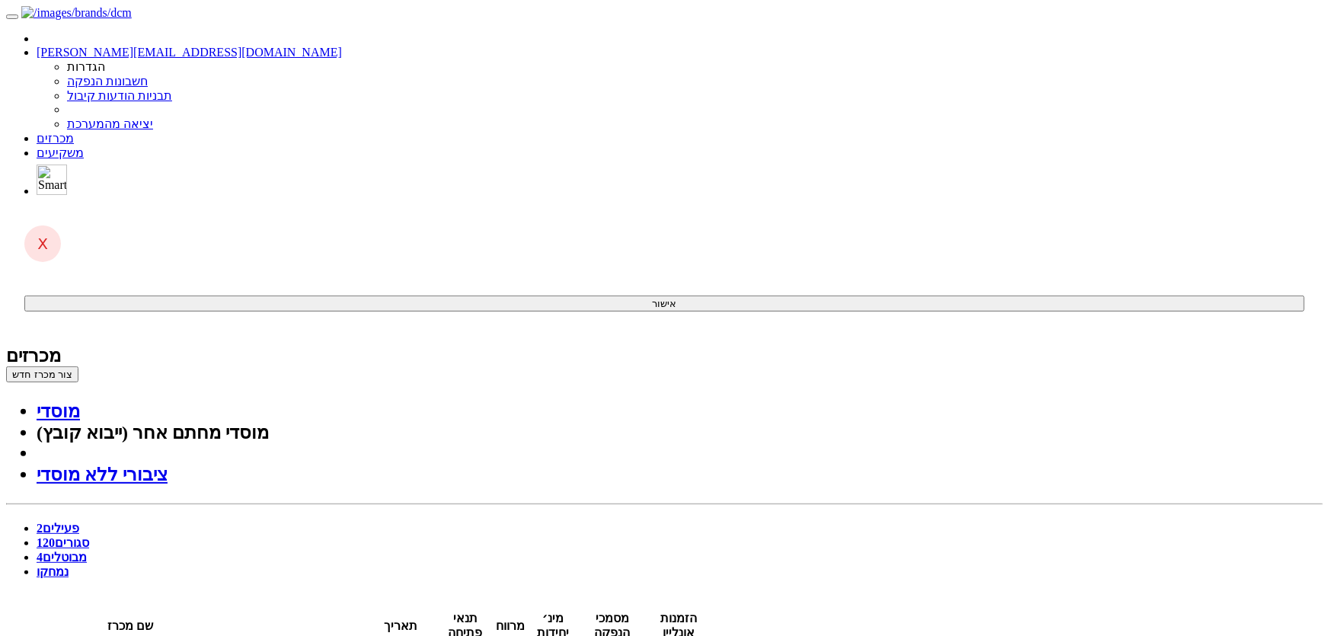
click at [74, 132] on link "מכרזים" at bounding box center [55, 138] width 37 height 13
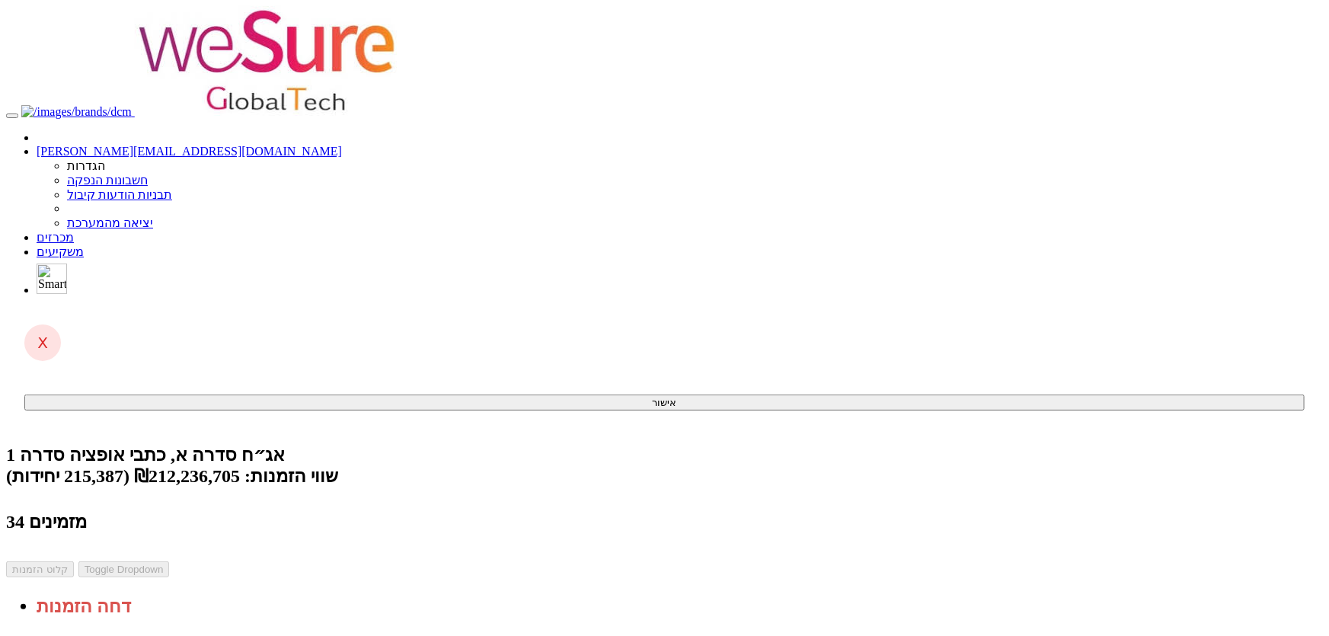
click at [74, 231] on span at bounding box center [74, 237] width 0 height 13
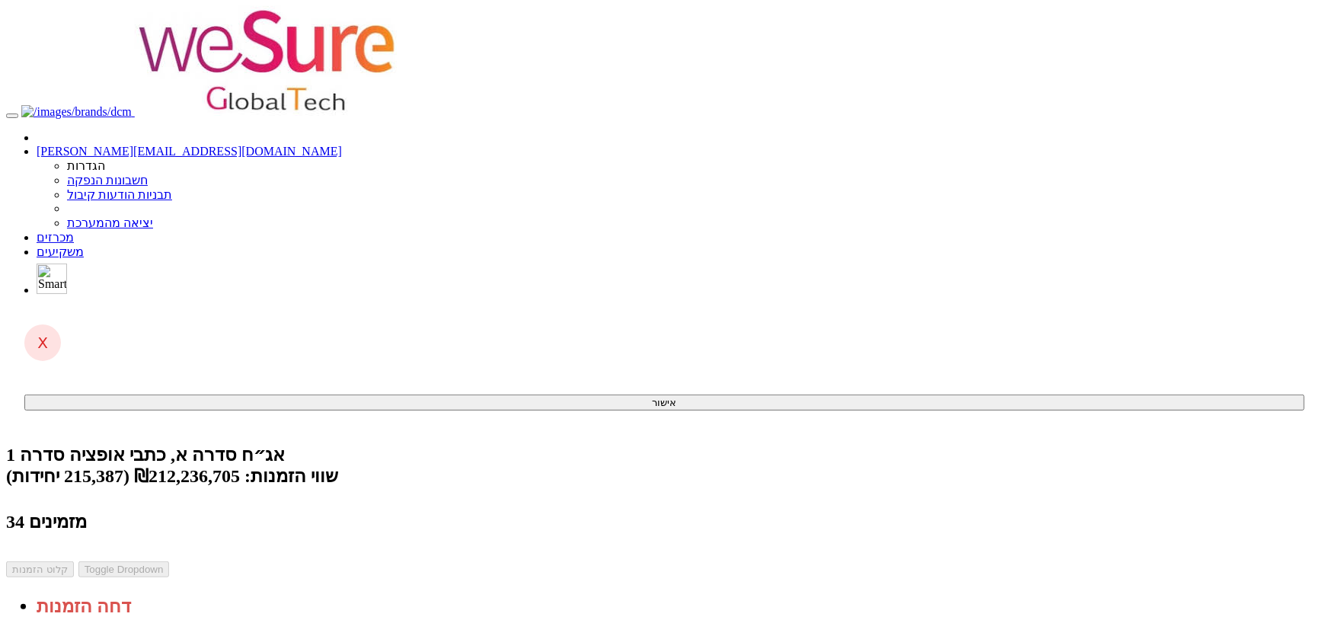
click at [74, 231] on link "מכרזים" at bounding box center [55, 237] width 37 height 13
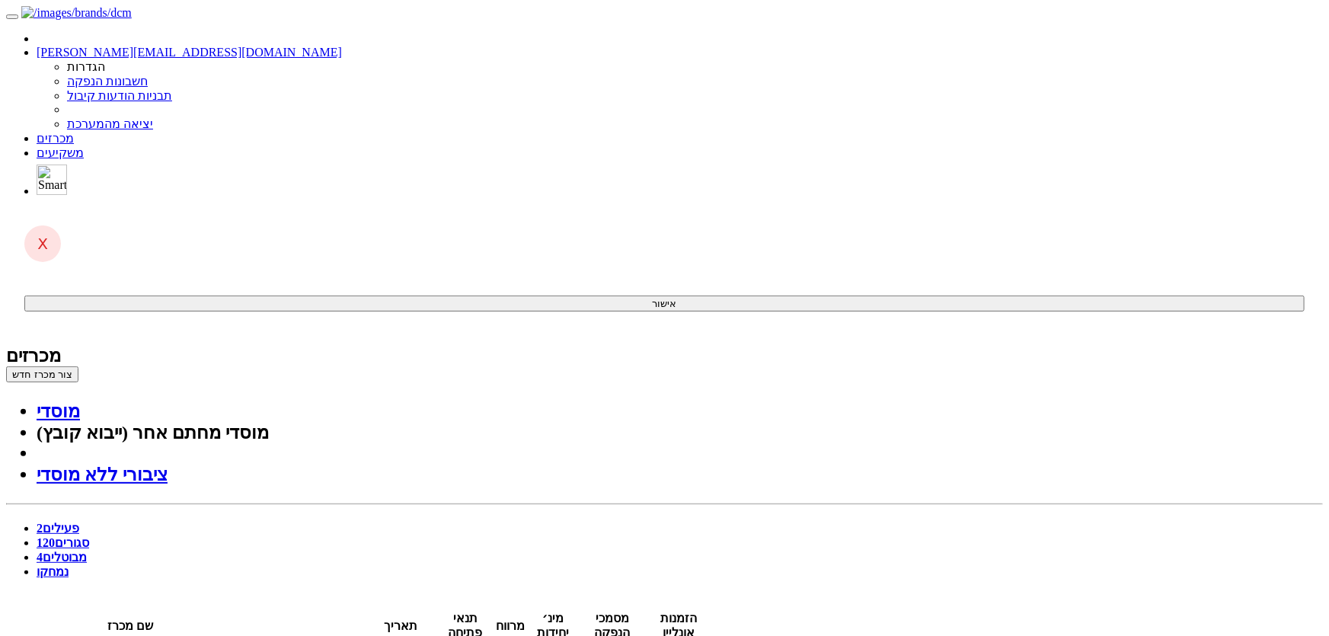
drag, startPoint x: 822, startPoint y: 452, endPoint x: 830, endPoint y: 447, distance: 9.9
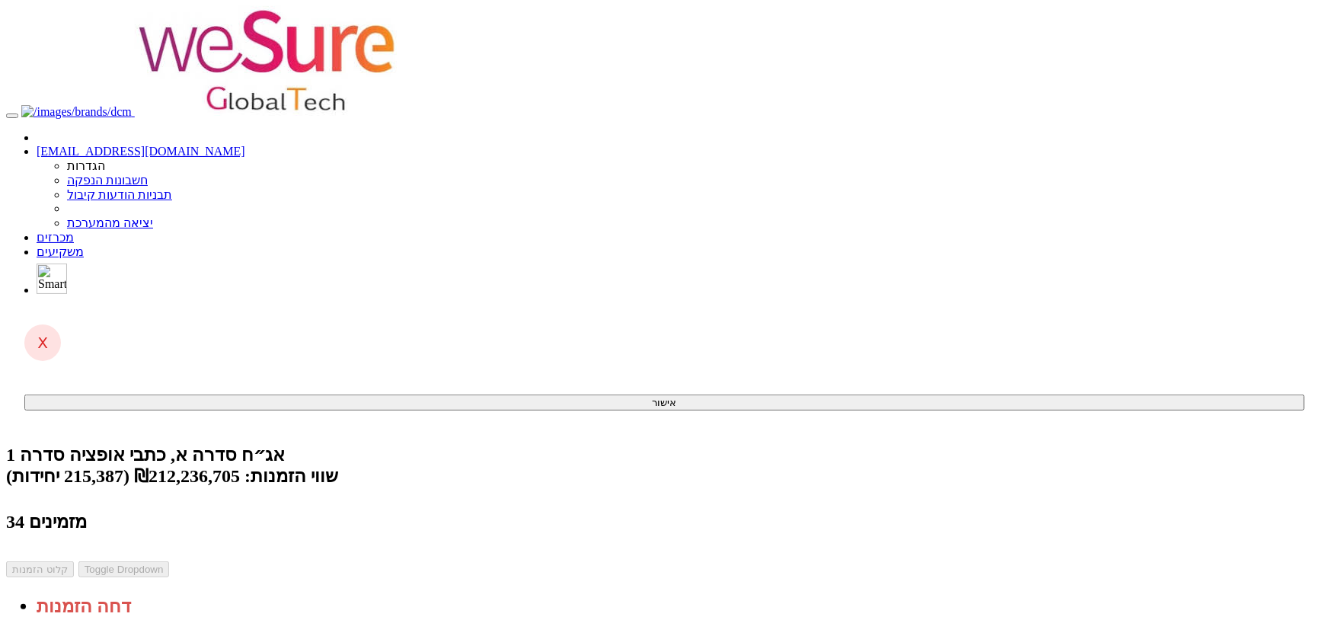
click at [1189, 114] on body "[EMAIL_ADDRESS][DOMAIN_NAME] הגדרות חשבונות הנפקה תבניות הודעות קיבול" at bounding box center [664, 560] width 1317 height 1108
click at [74, 231] on link "מכרזים" at bounding box center [55, 237] width 37 height 13
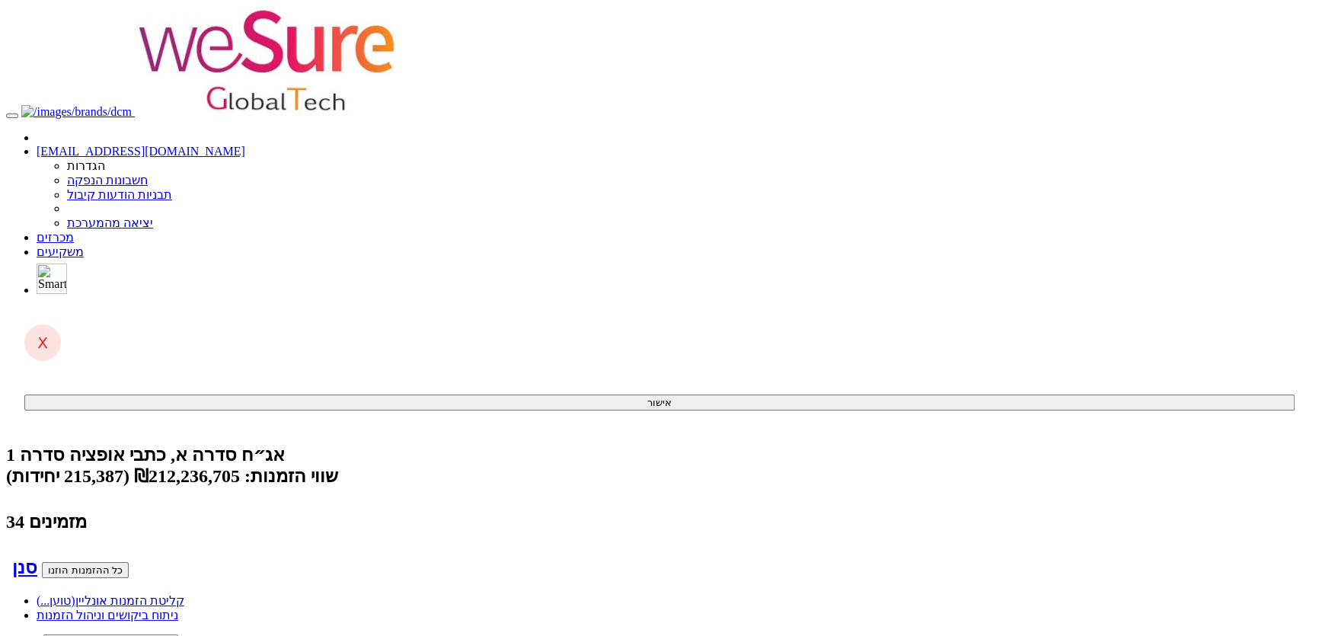
click at [129, 562] on button "כל ההזמנות הוזנו" at bounding box center [85, 570] width 87 height 16
click at [74, 231] on link "מכרזים" at bounding box center [55, 237] width 37 height 13
